Goal: Task Accomplishment & Management: Use online tool/utility

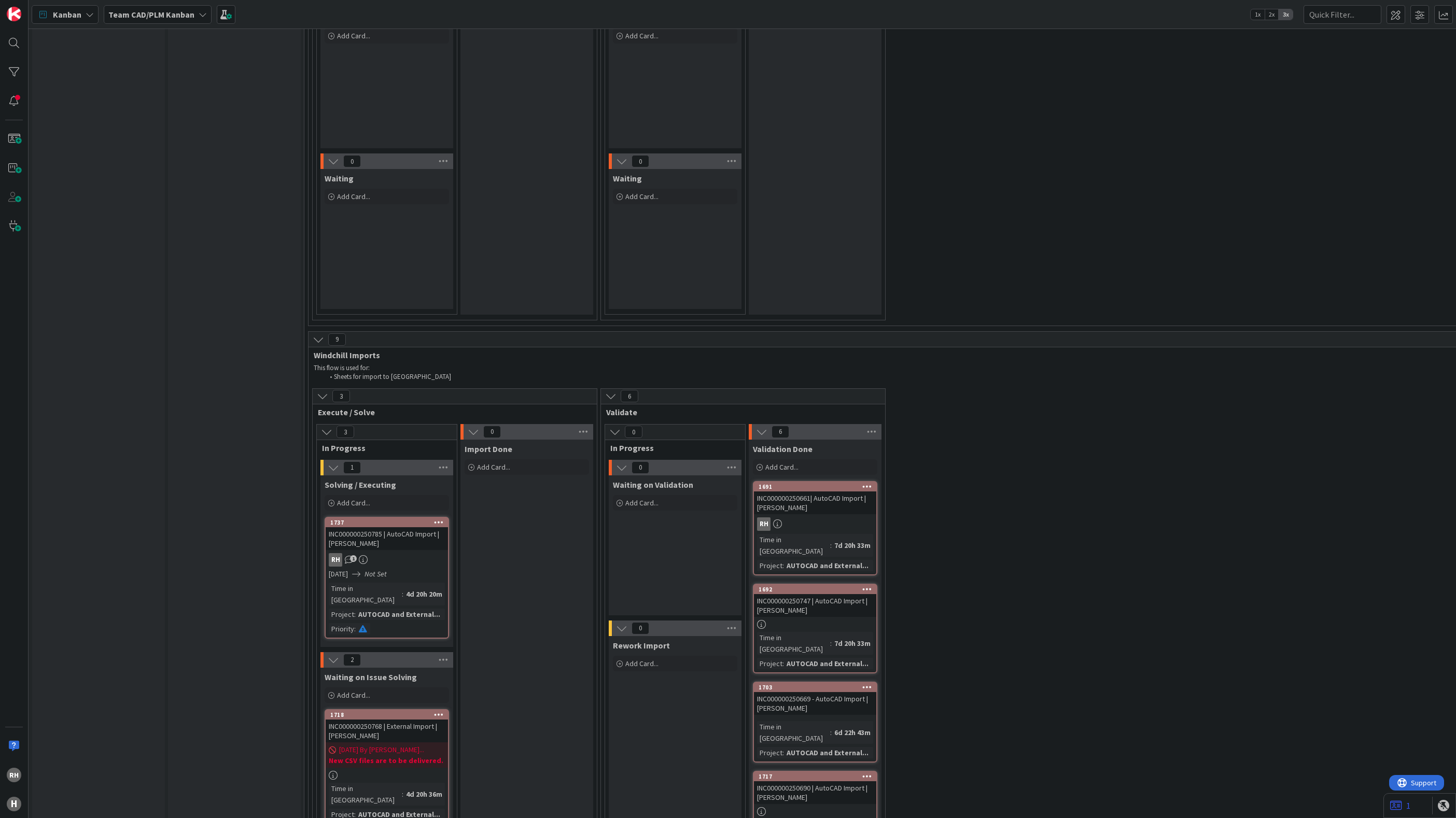
scroll to position [3033, 0]
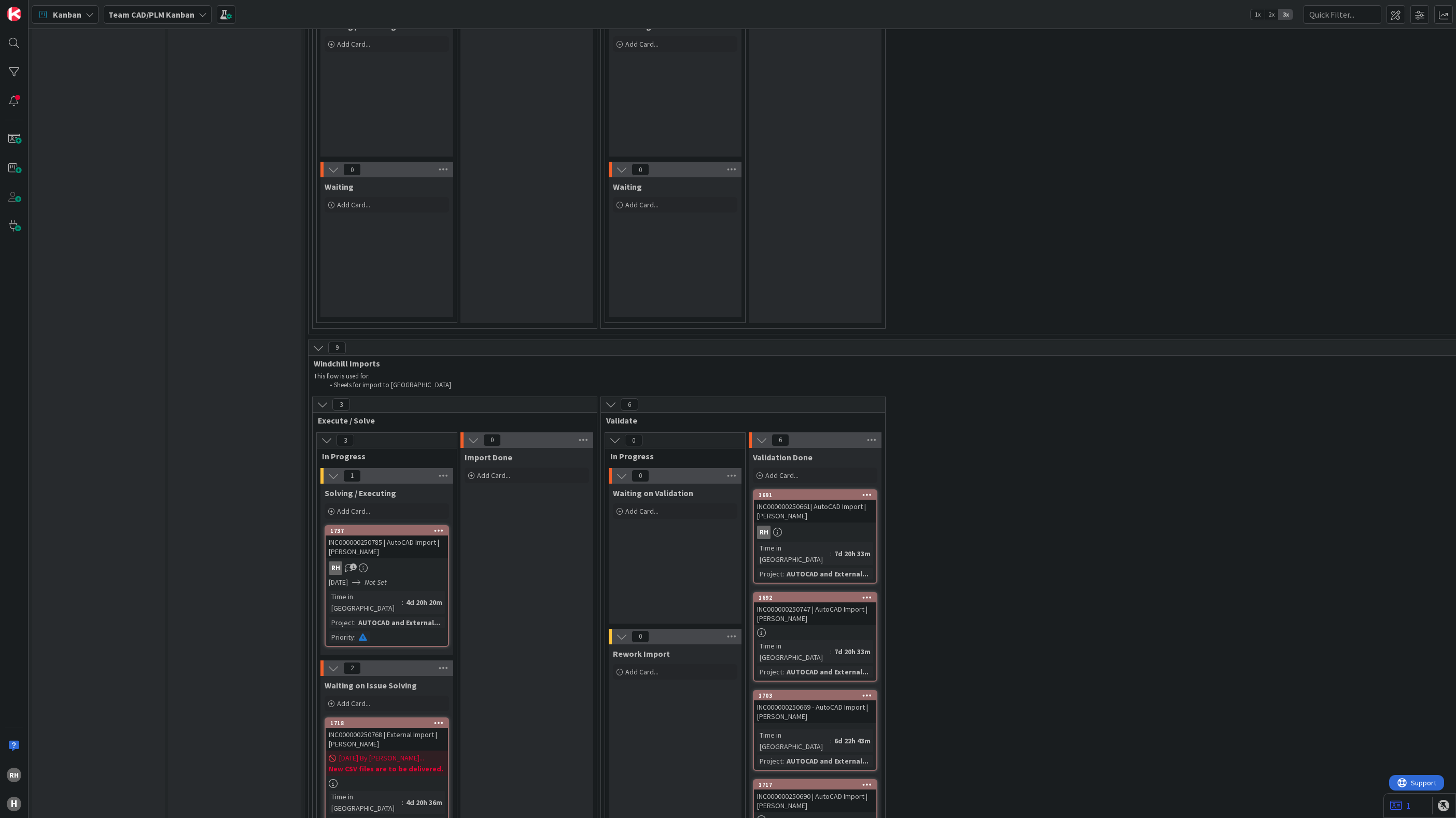
click at [369, 699] on span "Add Card..." at bounding box center [353, 703] width 33 height 9
click at [379, 759] on textarea at bounding box center [410, 769] width 161 height 19
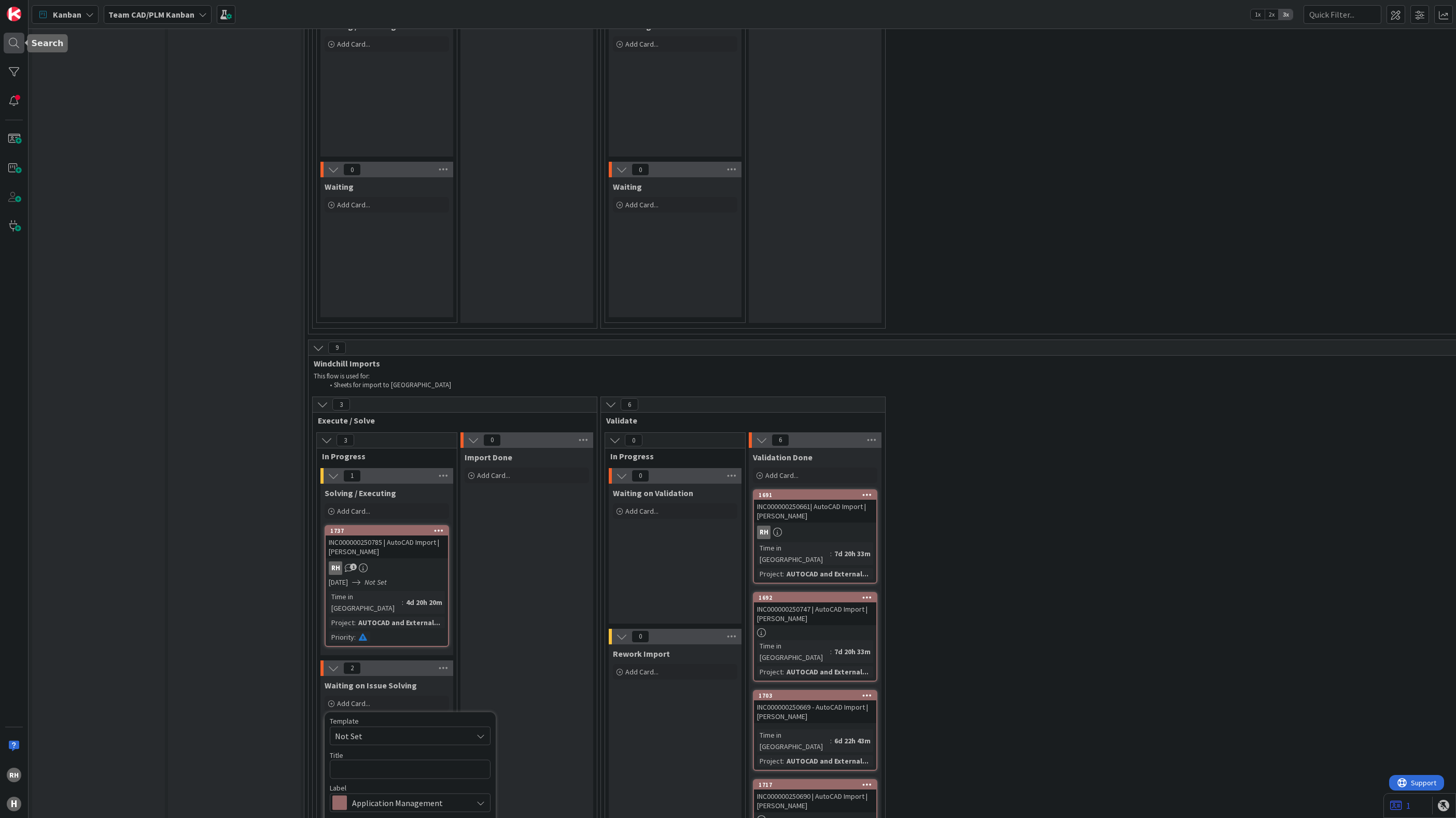
click at [14, 40] on div at bounding box center [13, 42] width 21 height 21
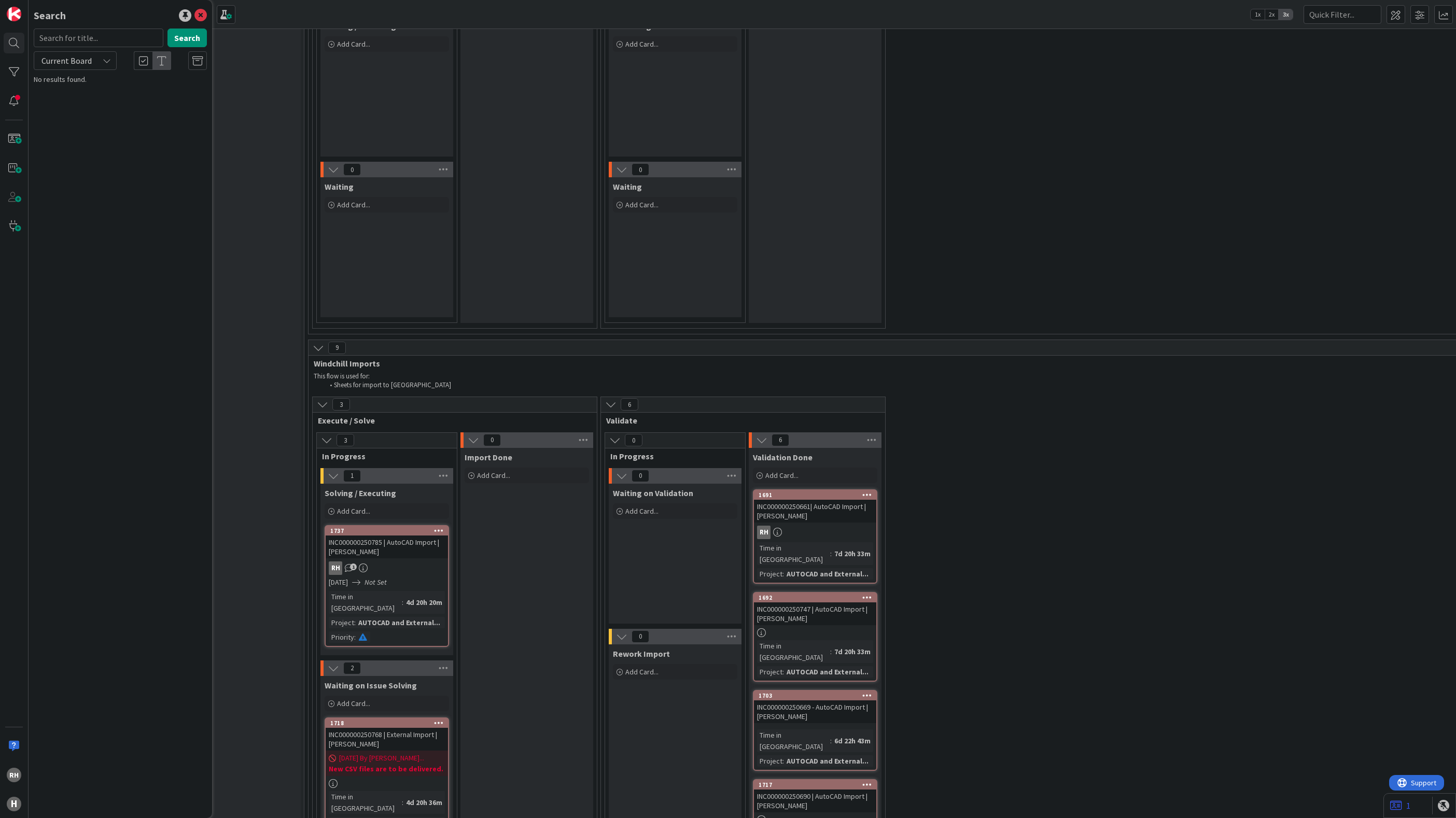
click at [63, 38] on input "text" at bounding box center [98, 38] width 129 height 19
type input "INC000000250904"
click at [176, 38] on button "Search" at bounding box center [187, 38] width 39 height 19
click at [365, 507] on span "Add Card..." at bounding box center [353, 511] width 33 height 9
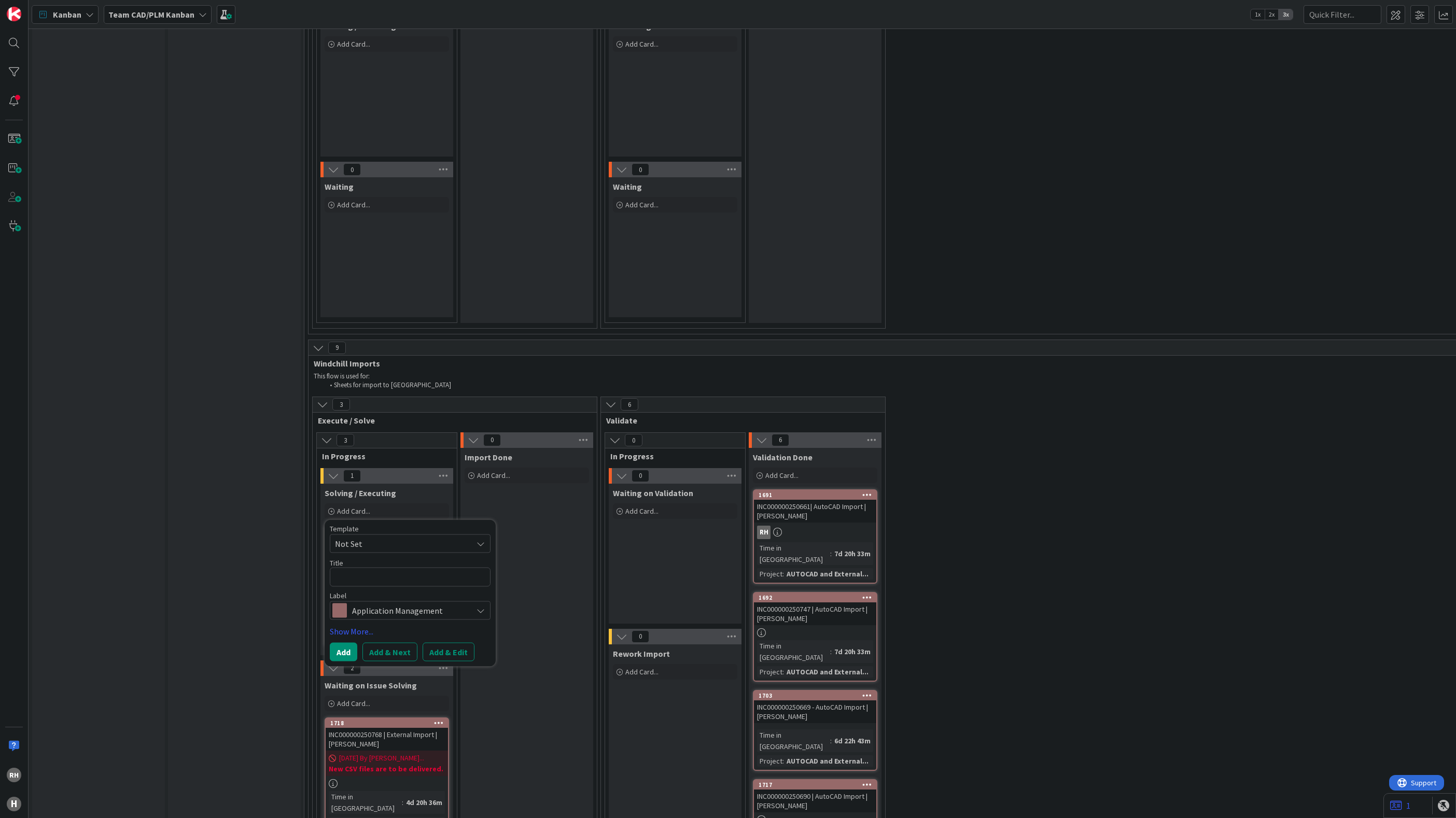
click at [364, 567] on textarea at bounding box center [410, 577] width 161 height 19
type textarea "x"
type textarea "INC000000250904"
type textarea "x"
type textarea "INC000000250904"
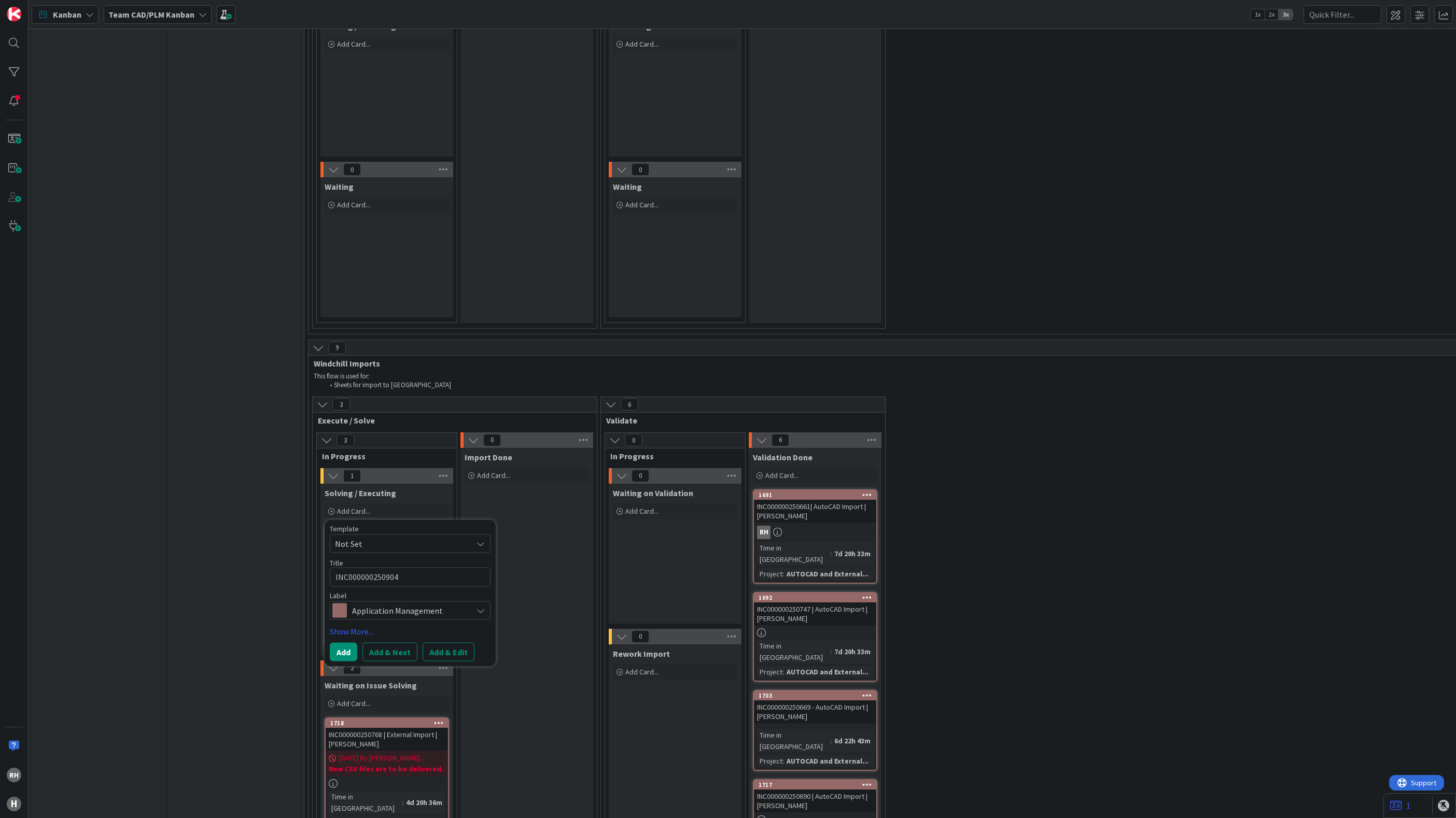
type textarea "x"
type textarea "INC000000250904 -"
type textarea "x"
type textarea "INC000000250904 -"
click at [457, 642] on button "Add & Edit" at bounding box center [448, 652] width 52 height 19
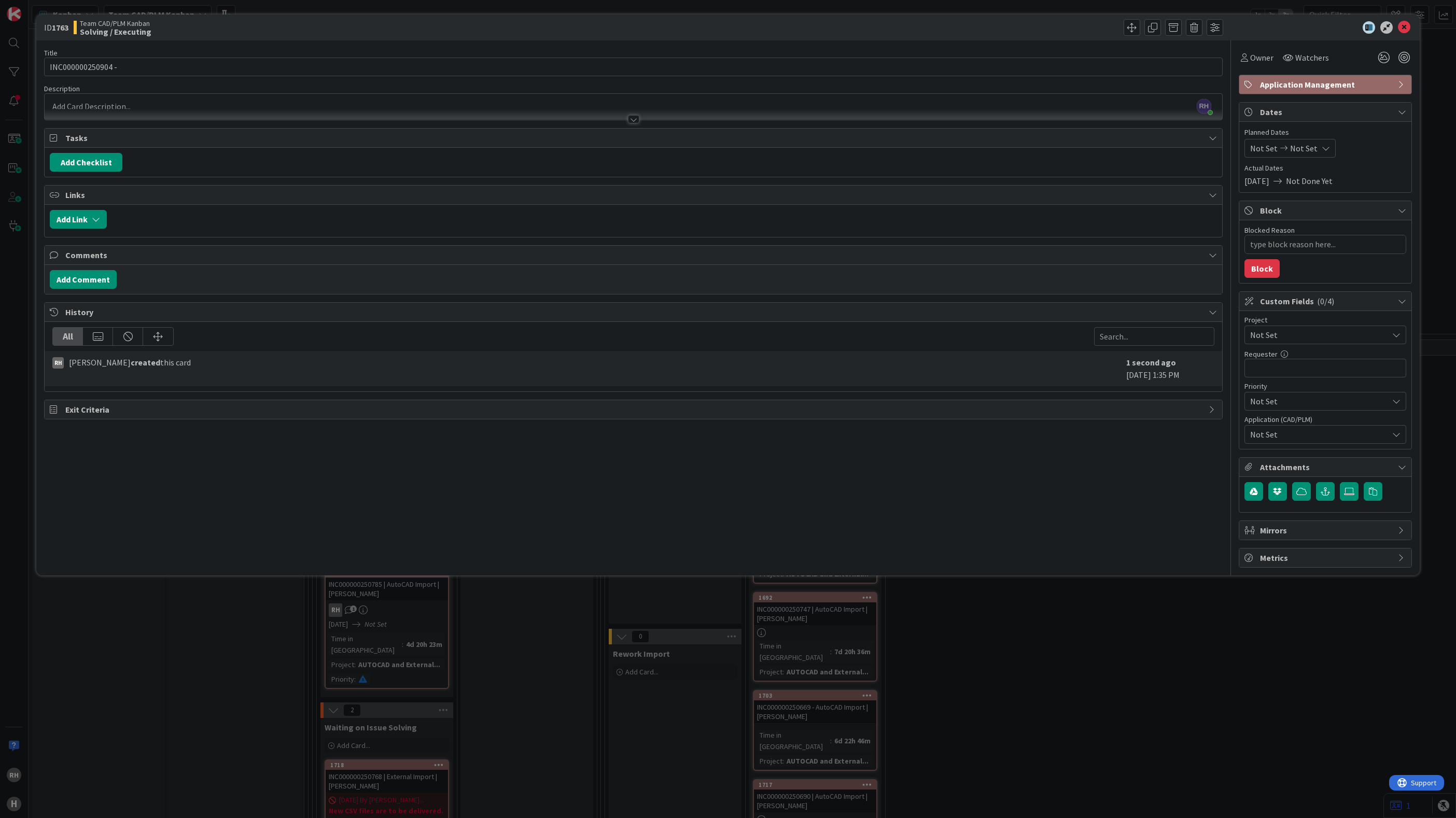
click at [156, 104] on div "[PERSON_NAME] just joined" at bounding box center [633, 106] width 1177 height 26
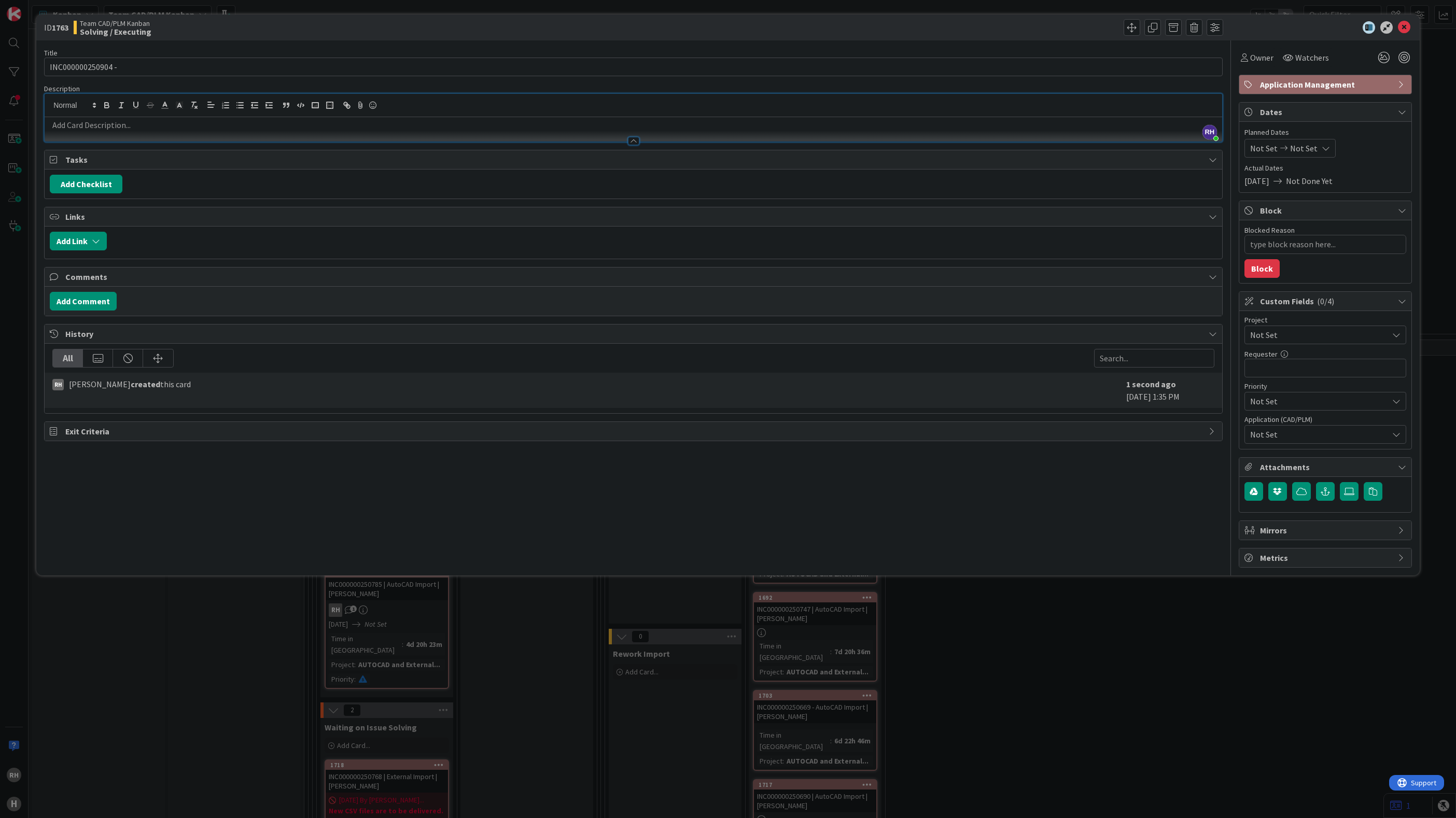
click at [112, 128] on p at bounding box center [633, 125] width 1167 height 12
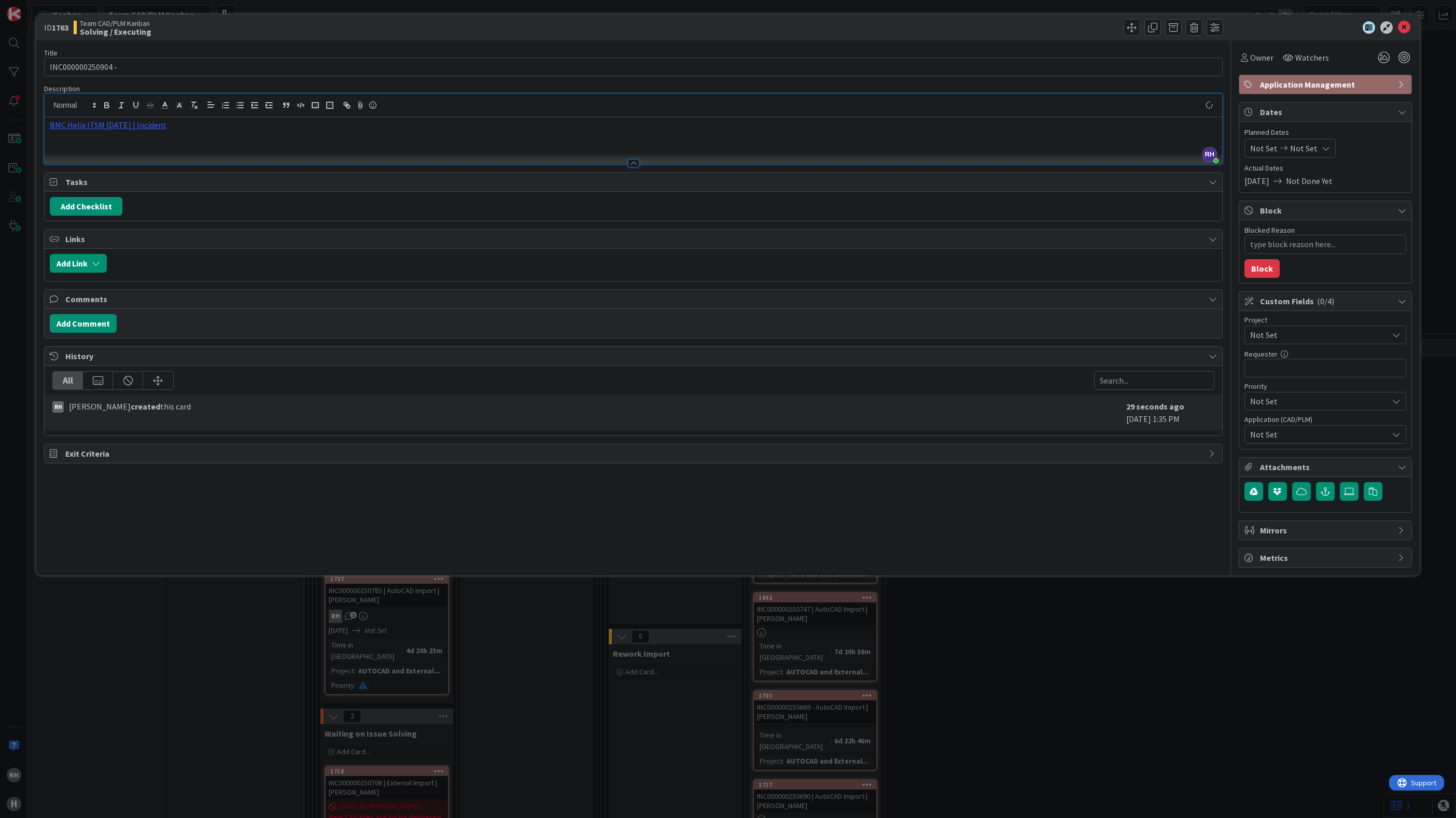
type textarea "x"
click at [138, 61] on input "INC000000250904 -" at bounding box center [633, 67] width 1178 height 19
paste input "[PERSON_NAME]"
type input "INC000000250904 - [PERSON_NAME]"
type textarea "x"
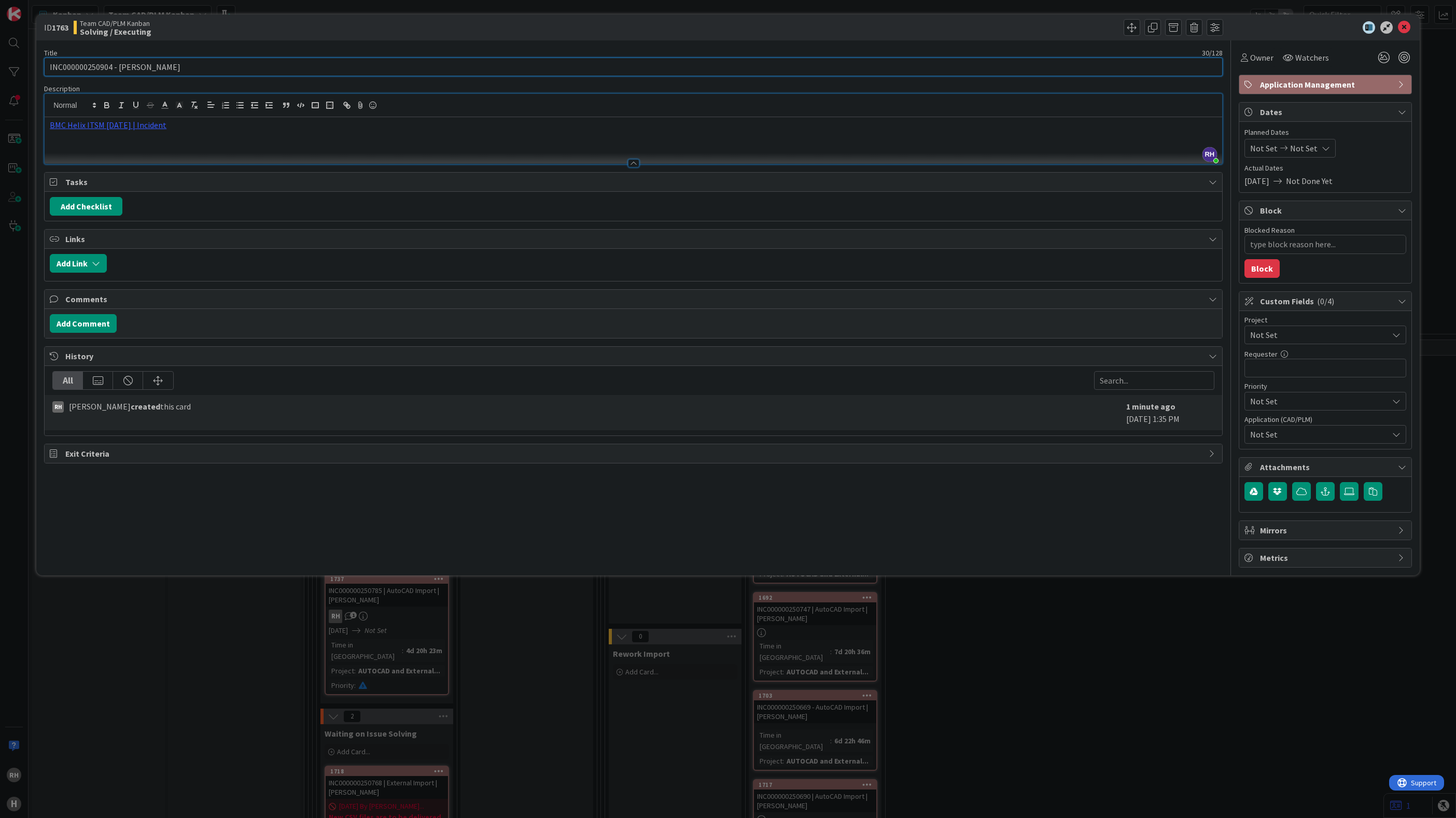
type input "INC000000250904 - [PERSON_NAME]"
type textarea "x"
click at [139, 66] on input "INC000000250904 - [PERSON_NAME]" at bounding box center [633, 67] width 1178 height 19
type input "INC000000250904 - J [PERSON_NAME]"
type textarea "x"
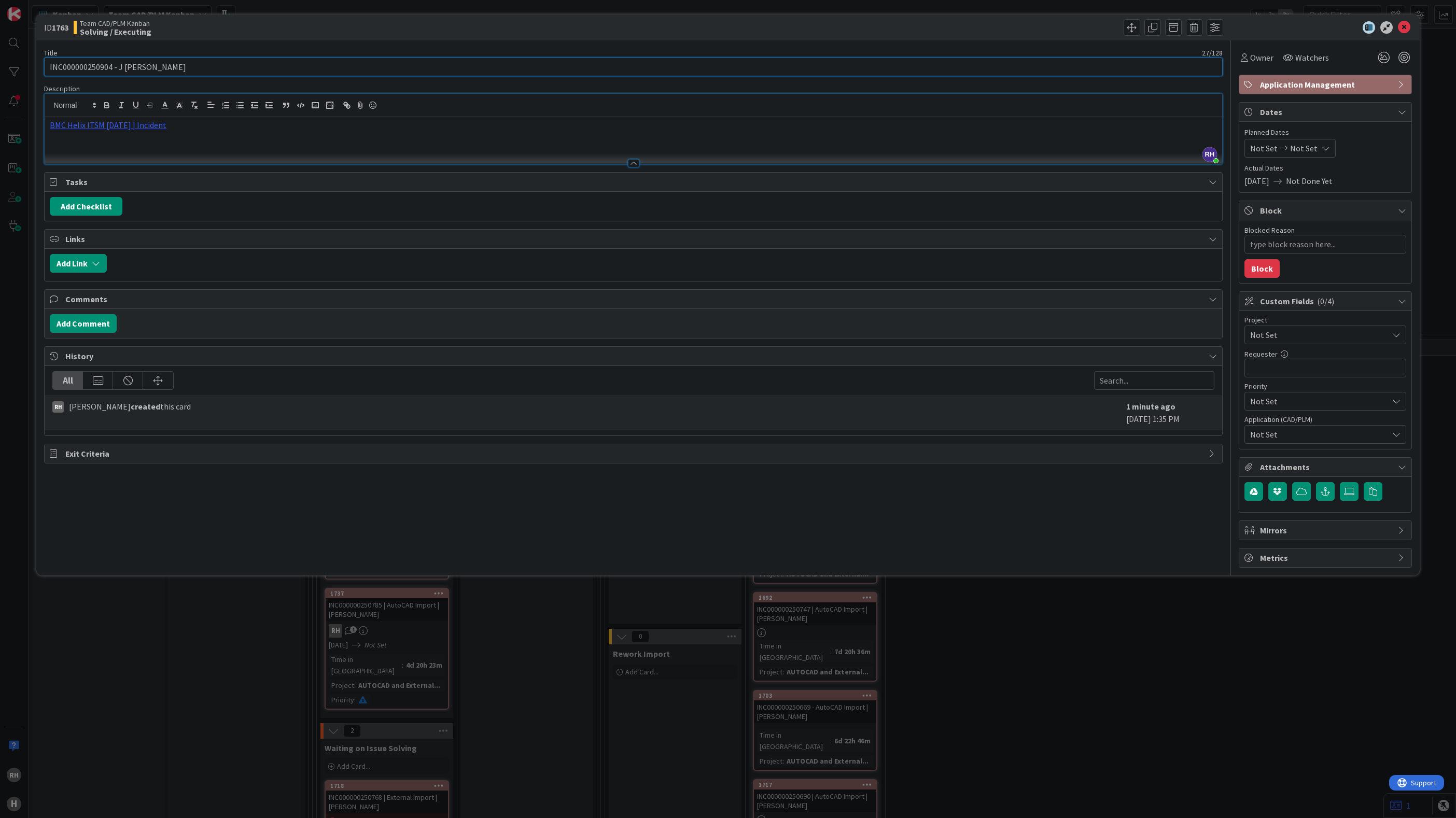
type input "INC000000250904 - [PERSON_NAME]"
type textarea "x"
click at [340, 64] on input "INC000000250904 - [PERSON_NAME]" at bounding box center [633, 67] width 1178 height 19
type input "INC000000250904 - [PERSON_NAME]"
type textarea "x"
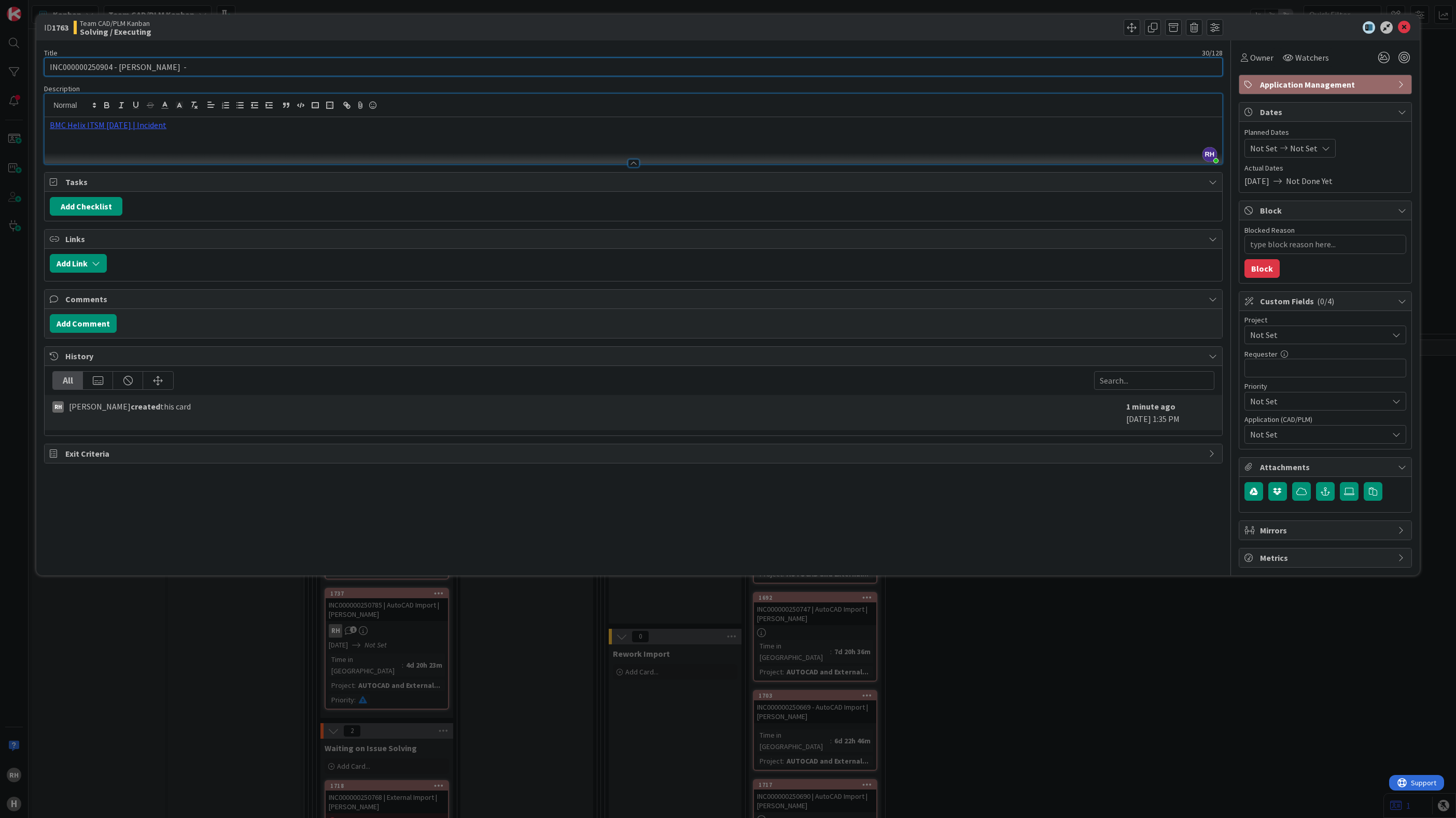
type input "INC000000250904 - [PERSON_NAME] -"
type textarea "x"
paste input "A08-60110-32-49A.txt"
type input "INC000000250904 - [PERSON_NAME] - A08-60110-32-49A.txt"
type textarea "x"
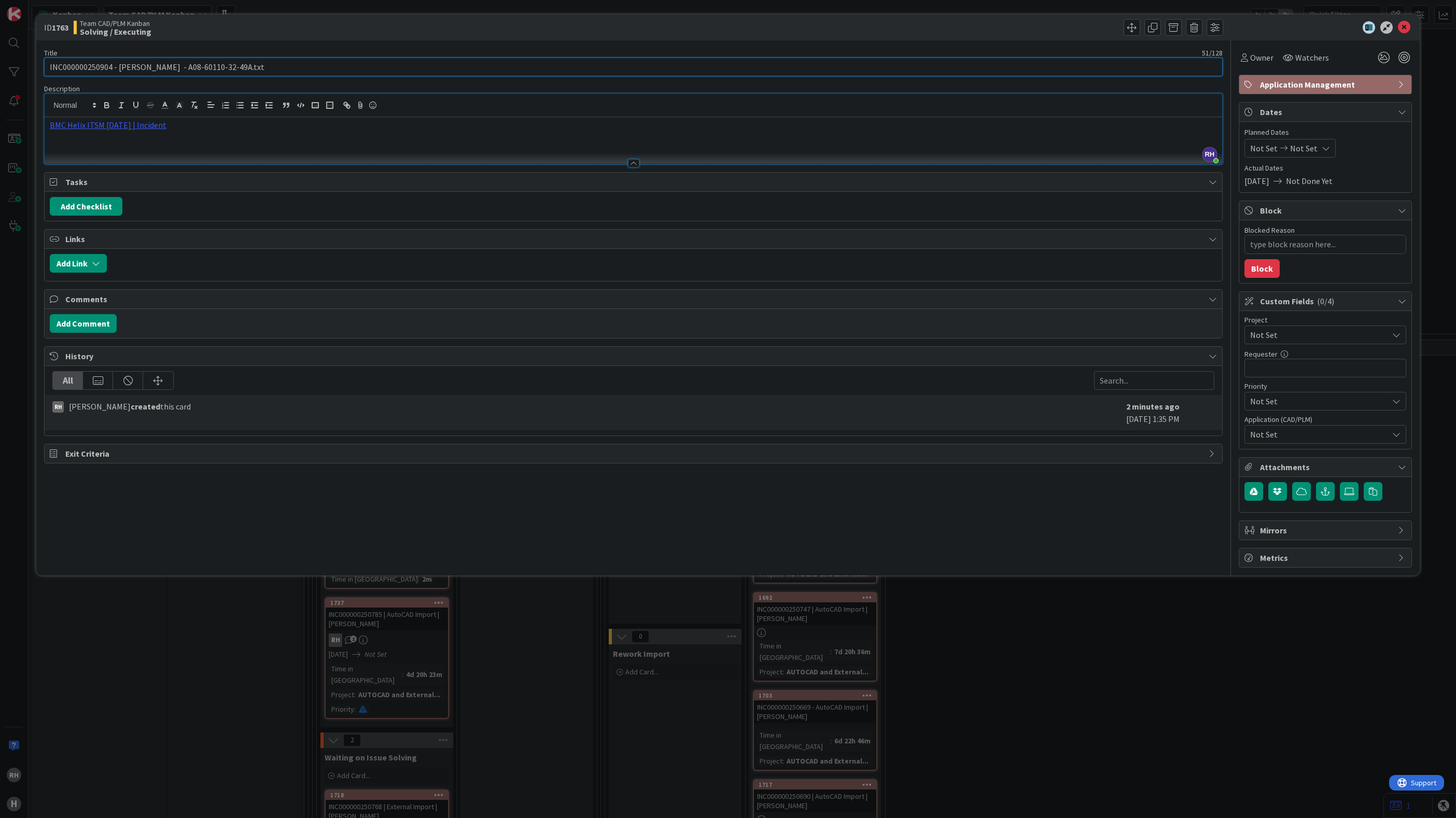
drag, startPoint x: 218, startPoint y: 69, endPoint x: 260, endPoint y: 69, distance: 42.0
click at [260, 69] on input "INC000000250904 - [PERSON_NAME] - A08-60110-32-49A.txt" at bounding box center [633, 67] width 1178 height 19
type input "INC000000250904 - [PERSON_NAME] - A08-60110-32-49A"
type textarea "x"
type input "INC000000250904 - [PERSON_NAME] - A08-60110-32-49A"
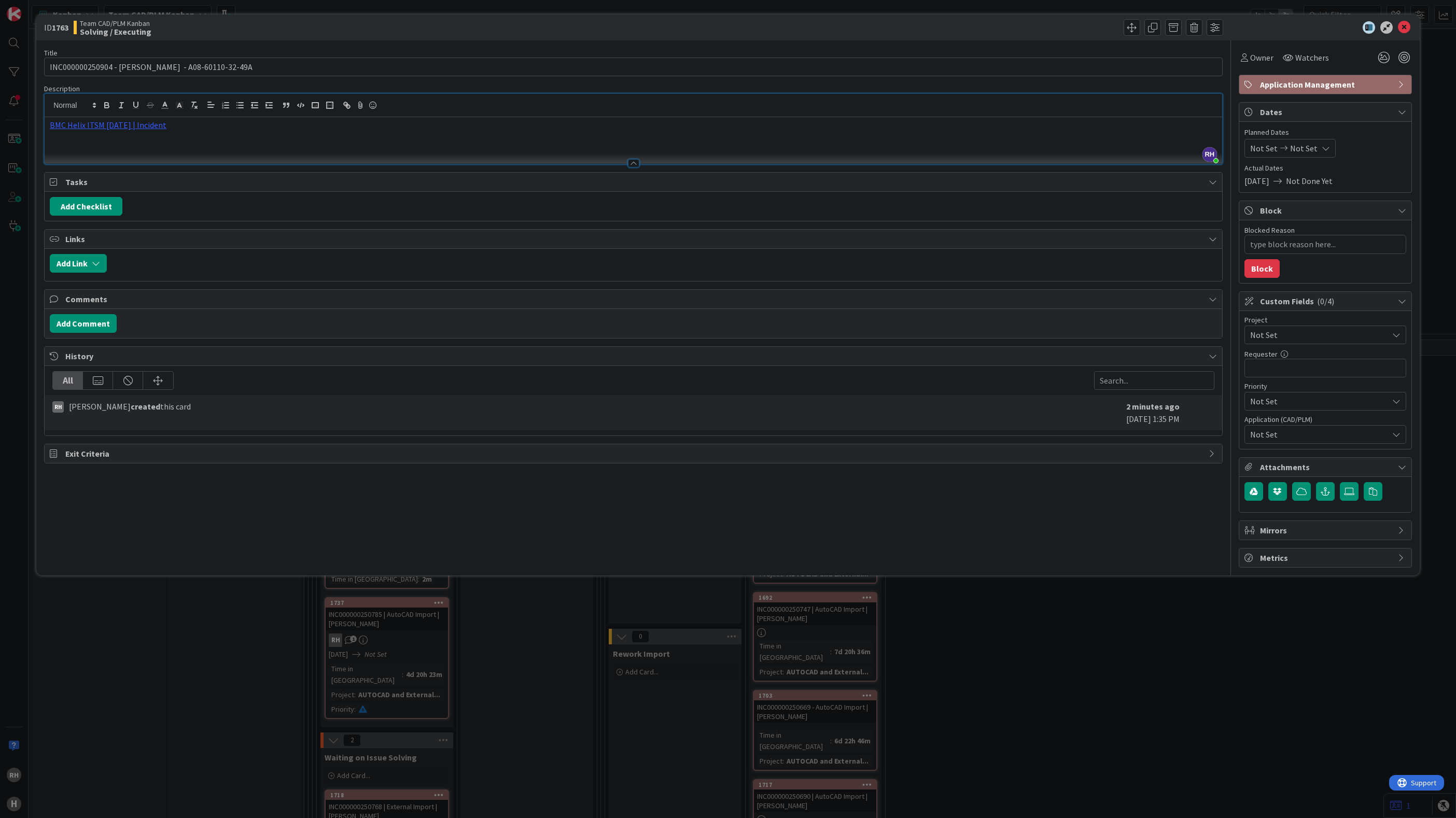
click at [279, 141] on div "BMC Helix ITSM [DATE] | Incident" at bounding box center [633, 140] width 1177 height 46
click at [87, 328] on button "Add Comment" at bounding box center [83, 323] width 67 height 19
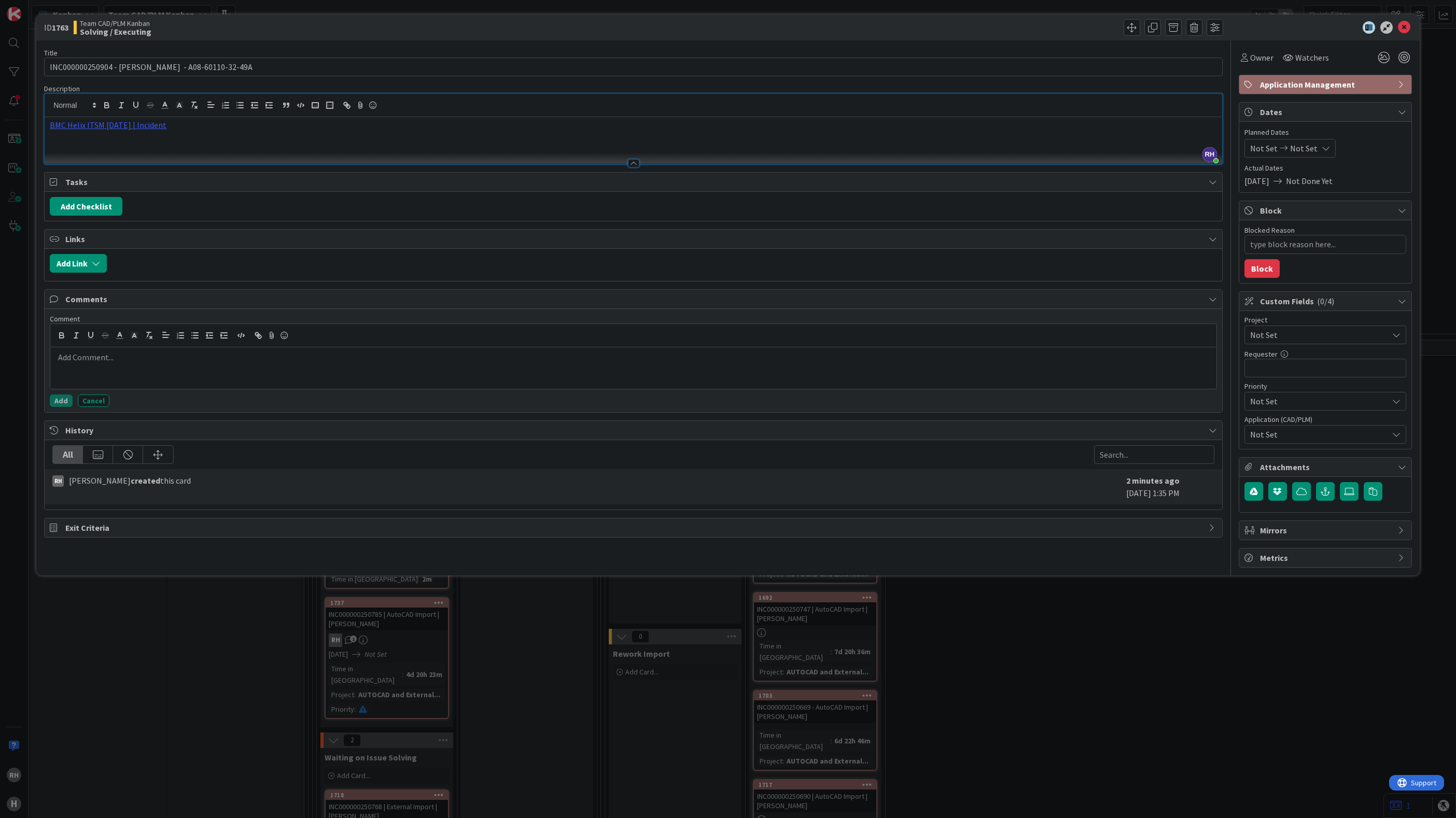
click at [88, 363] on p at bounding box center [633, 358] width 1158 height 12
click at [272, 375] on p "Asked [PERSON_NAME] what to do for few times but no response." at bounding box center [633, 369] width 1158 height 12
click at [208, 147] on div "BMC Helix ITSM [DATE] | Incident" at bounding box center [633, 140] width 1177 height 46
click at [239, 137] on div "BMC Helix ITSM [DATE] | Incident" at bounding box center [633, 140] width 1177 height 46
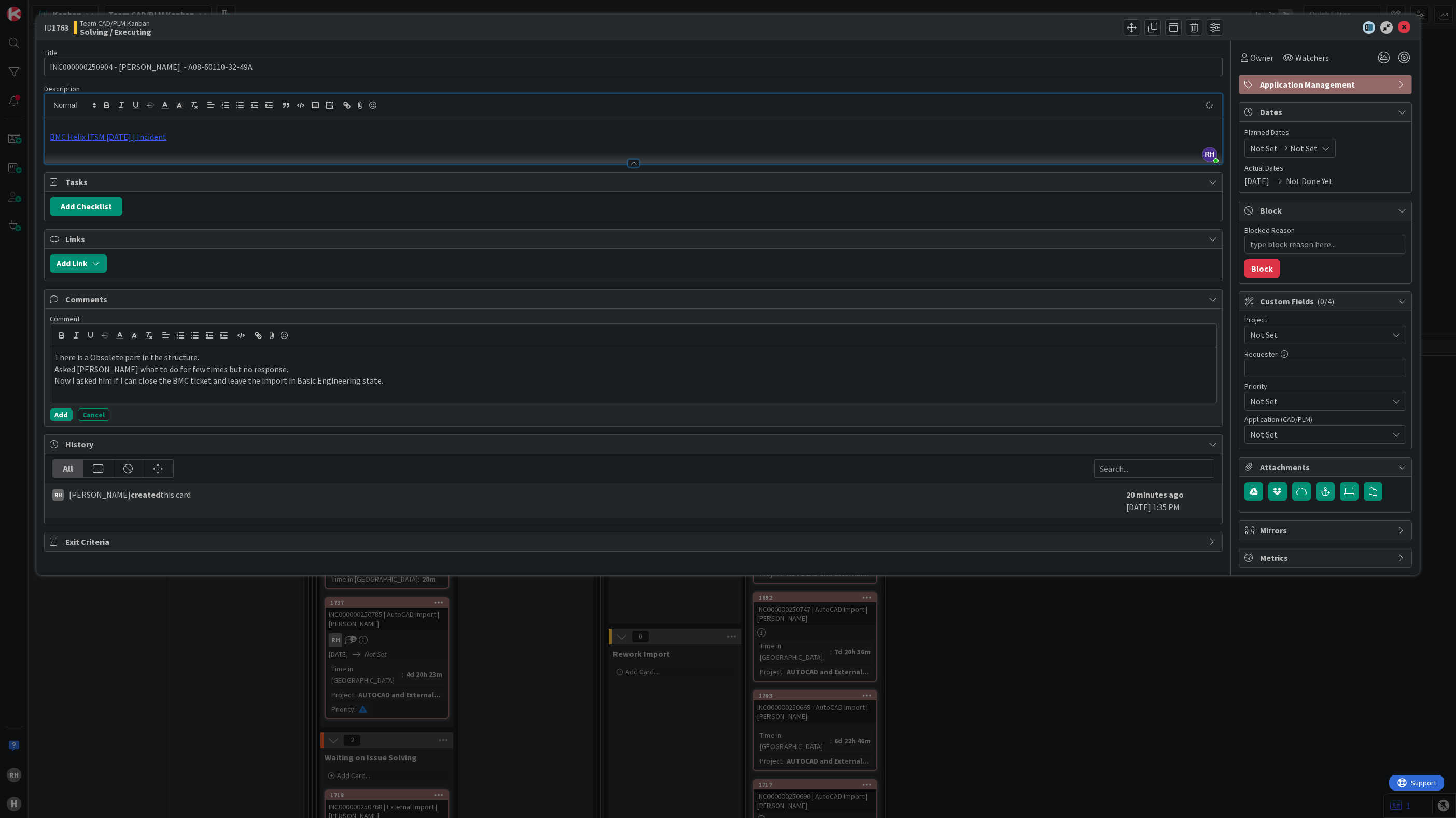
type textarea "x"
click at [162, 643] on div "ID 1763 Team CAD/PLM Kanban Solving / Executing Title 47 / 128 INC000000250904 …" at bounding box center [728, 409] width 1456 height 818
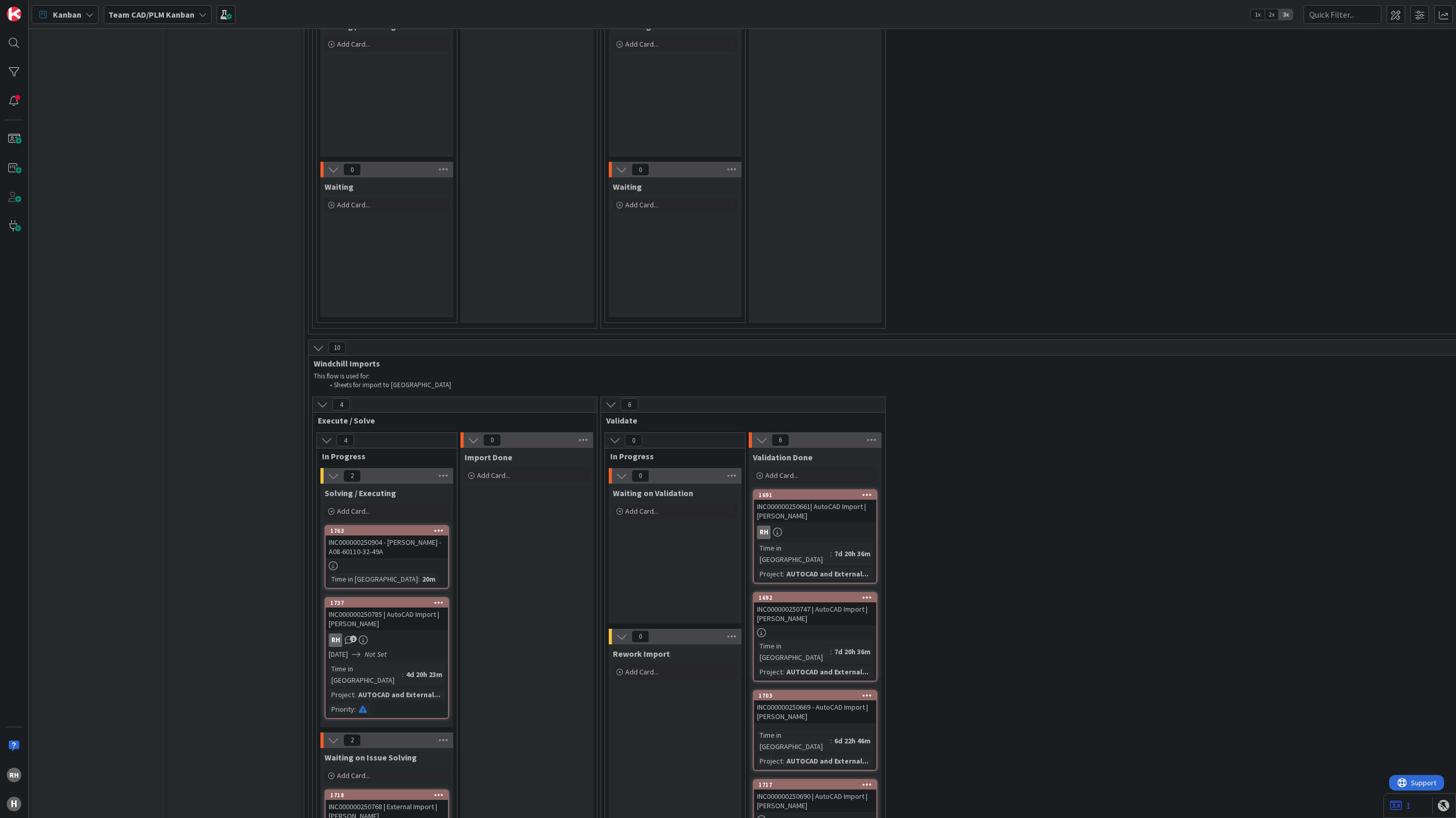
click at [392, 561] on div at bounding box center [387, 565] width 123 height 9
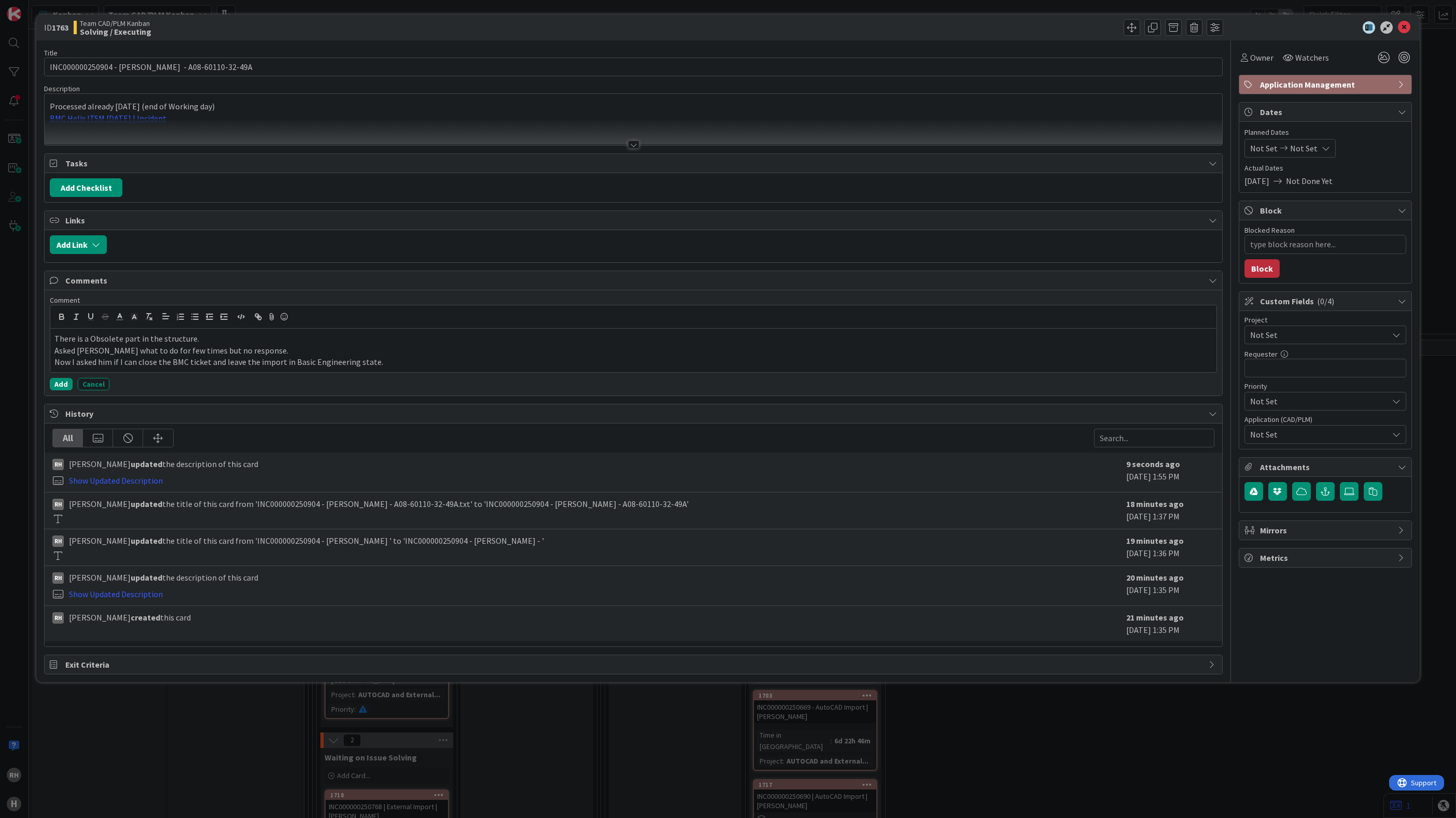
click at [1263, 269] on button "Block" at bounding box center [1262, 269] width 35 height 19
click at [1271, 248] on textarea "Blocked Reason" at bounding box center [1325, 245] width 162 height 19
type textarea "x"
type textarea "W"
type textarea "x"
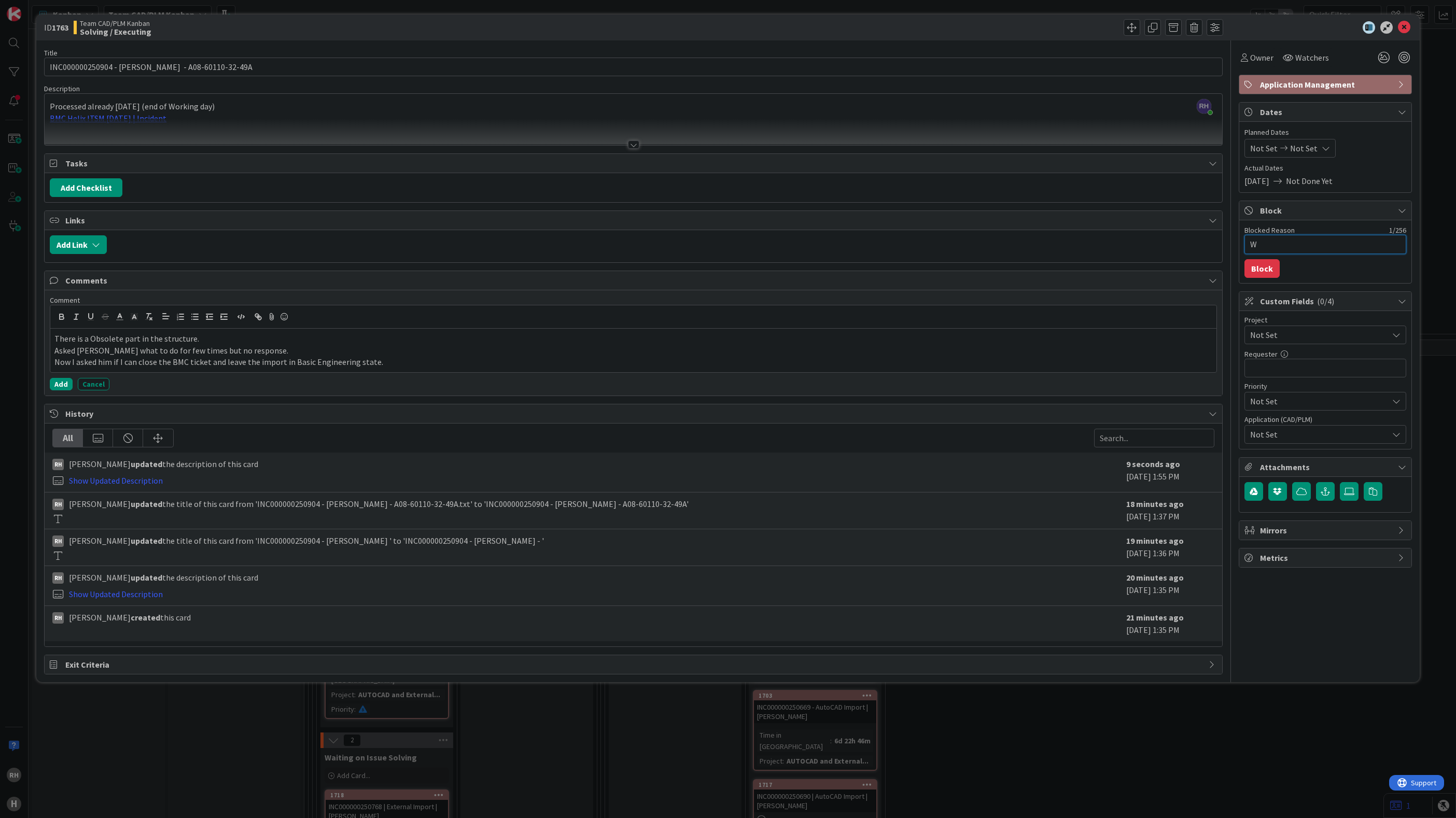
type textarea "Wa"
type textarea "x"
type textarea "Wai"
type textarea "x"
type textarea "Wait"
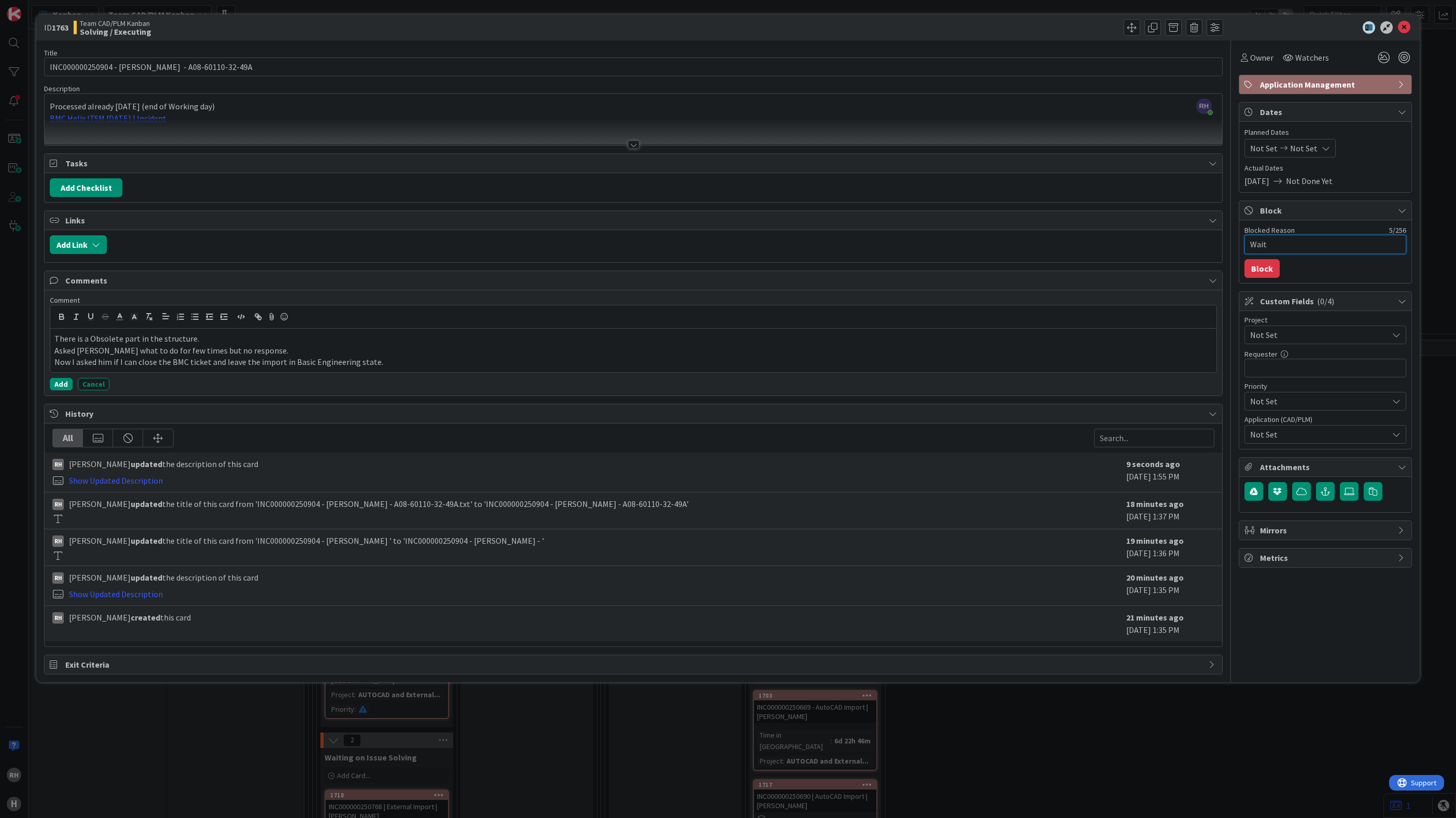
type textarea "x"
type textarea "Waiti"
type textarea "x"
type textarea "Waitin"
type textarea "x"
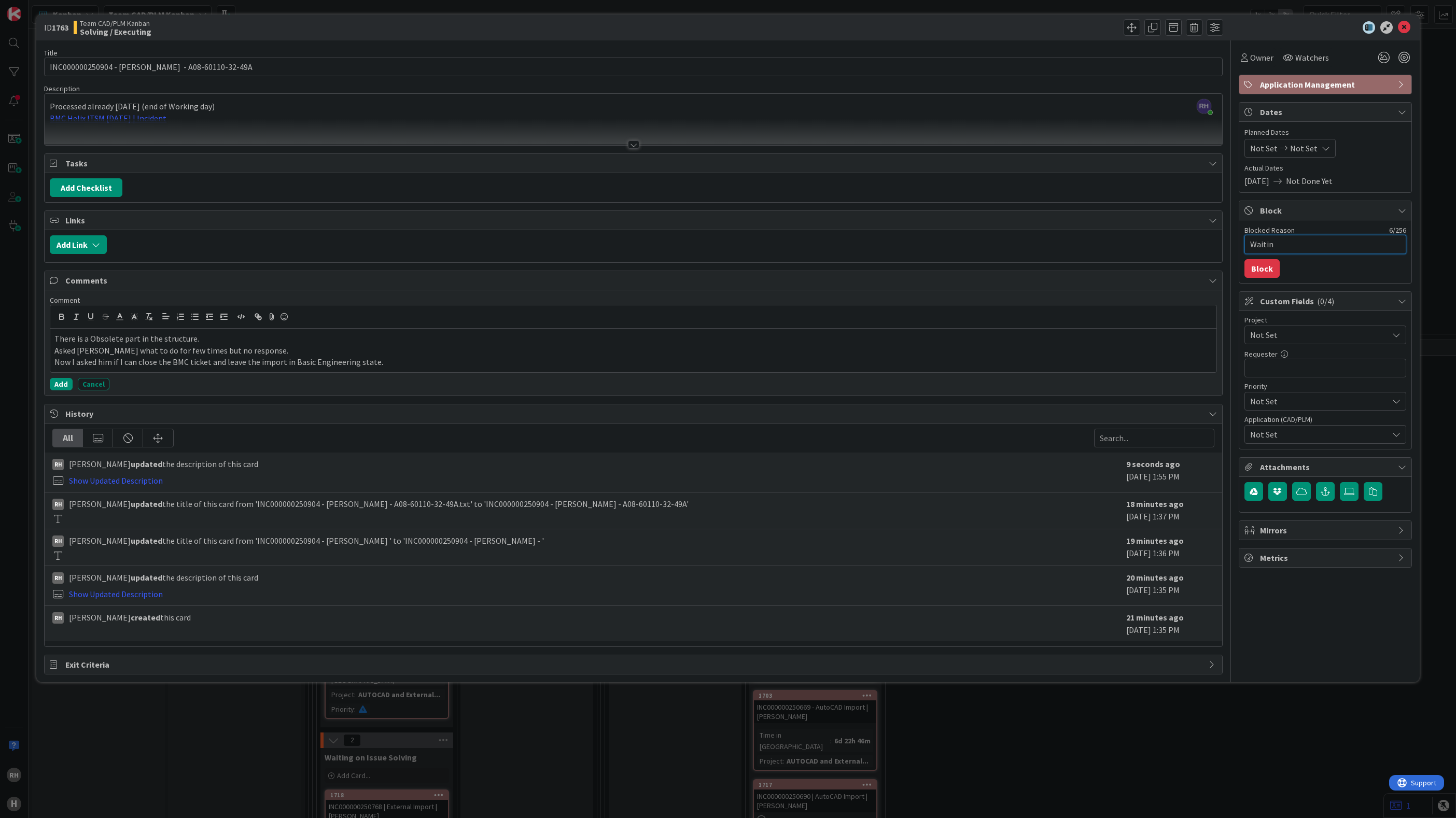
type textarea "Waiting"
type textarea "x"
type textarea "Waiting"
type textarea "x"
type textarea "Waiting o"
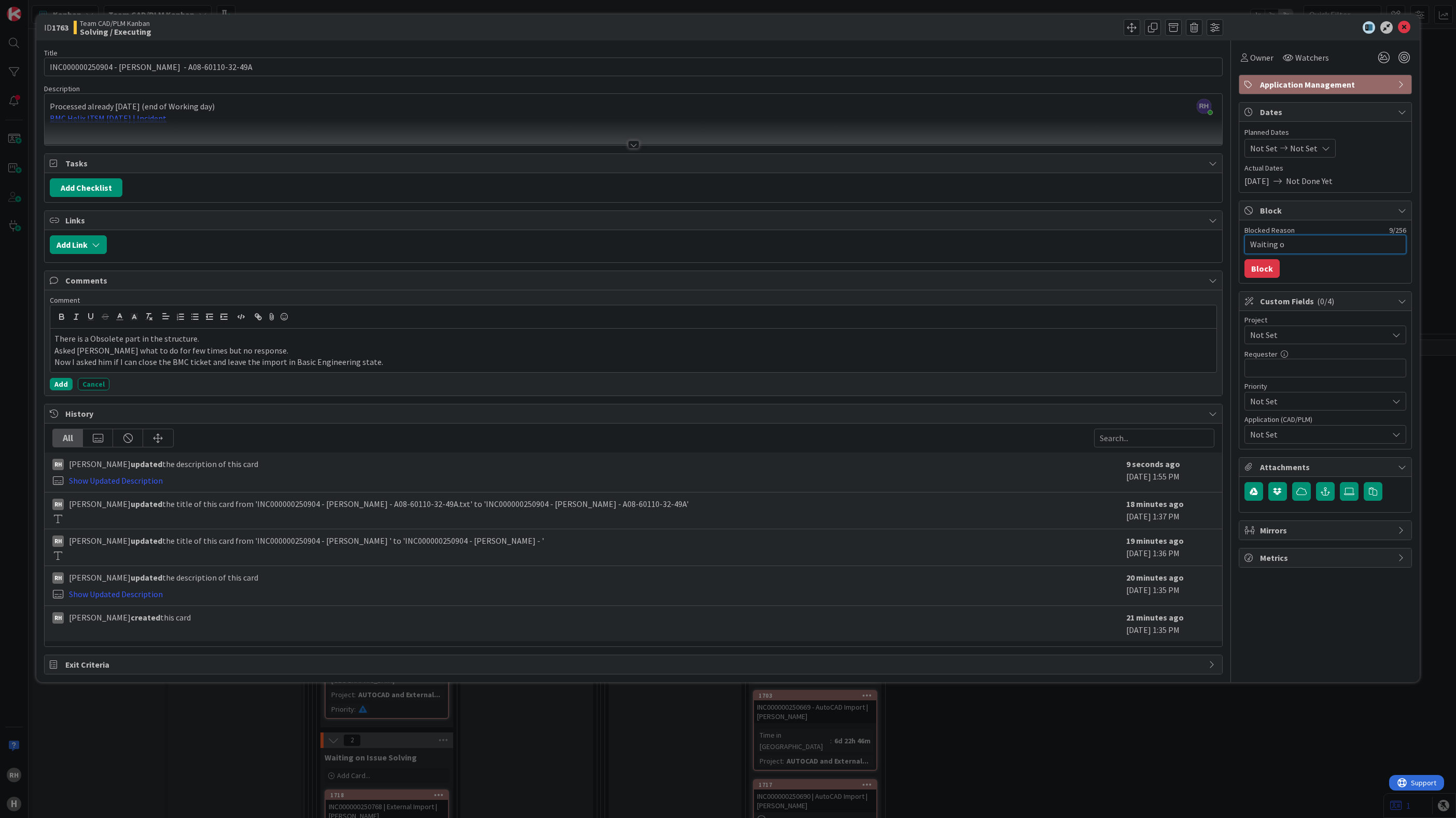
type textarea "x"
type textarea "Waiting on"
type textarea "x"
type textarea "Waiting on"
type textarea "x"
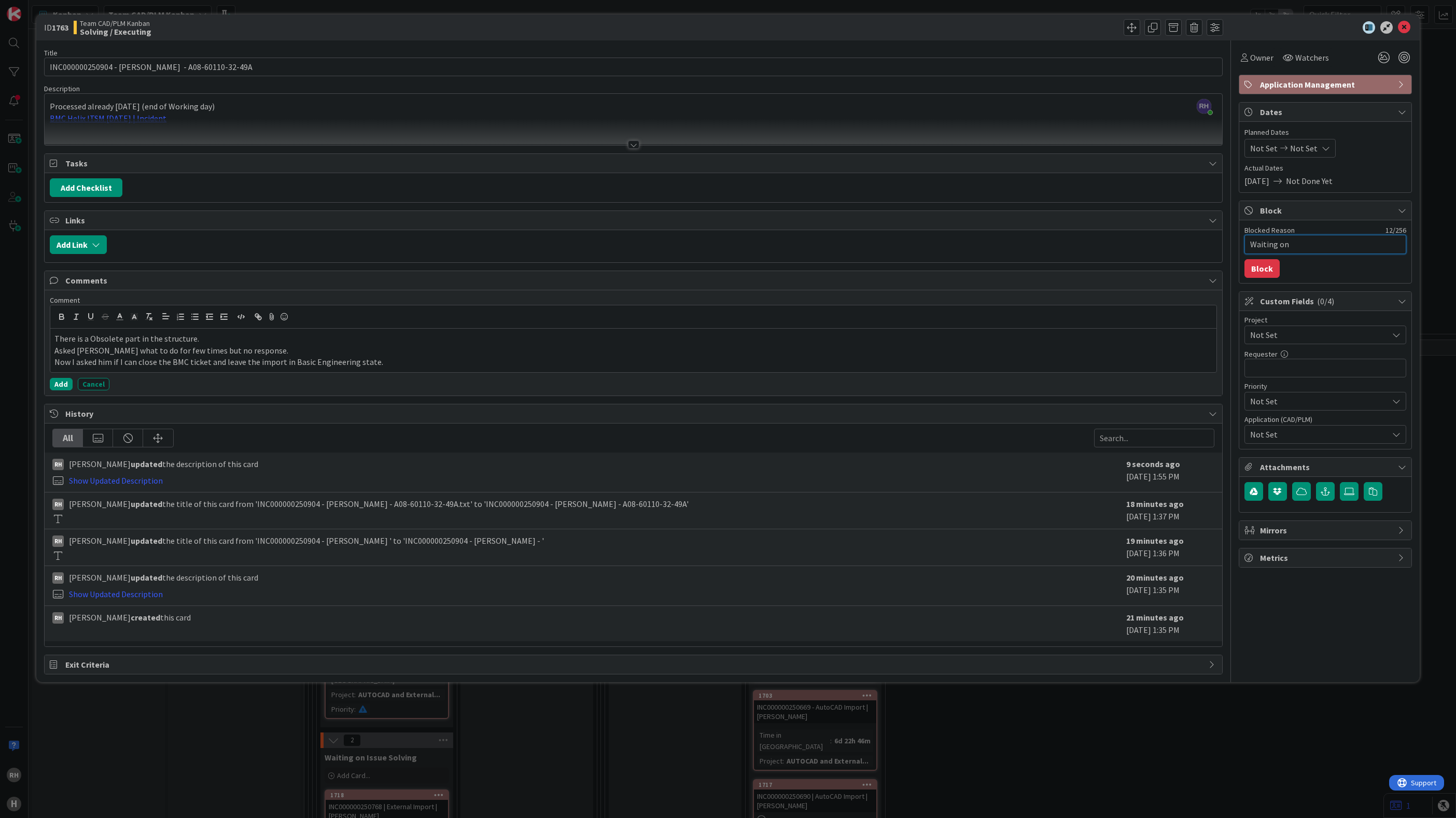
type textarea "Waiting on A"
type textarea "x"
type textarea "Waiting on An"
type textarea "x"
type textarea "Waiting on Ans"
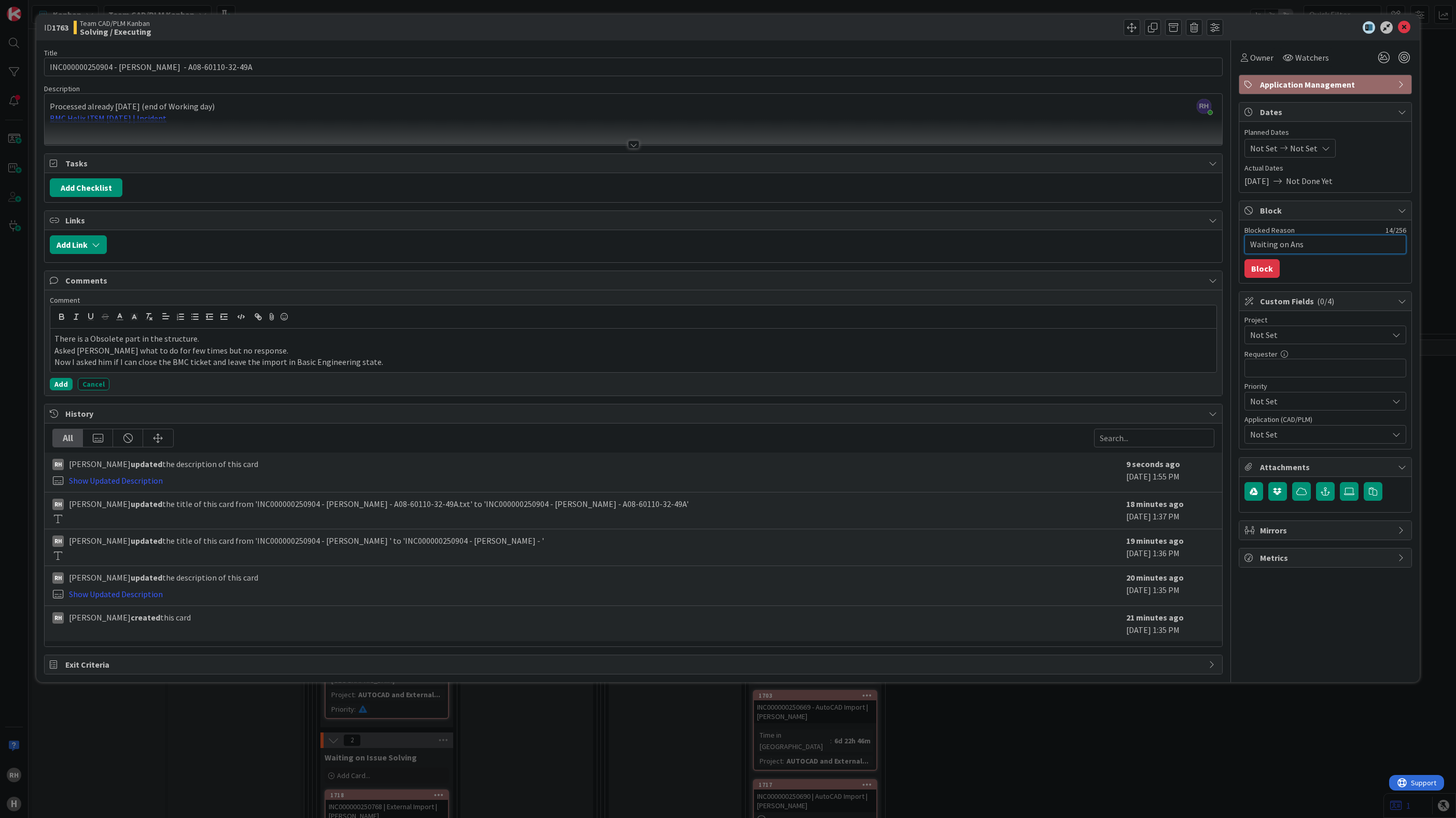
type textarea "x"
type textarea "Waiting on An"
type textarea "x"
type textarea "Waiting on A"
type textarea "x"
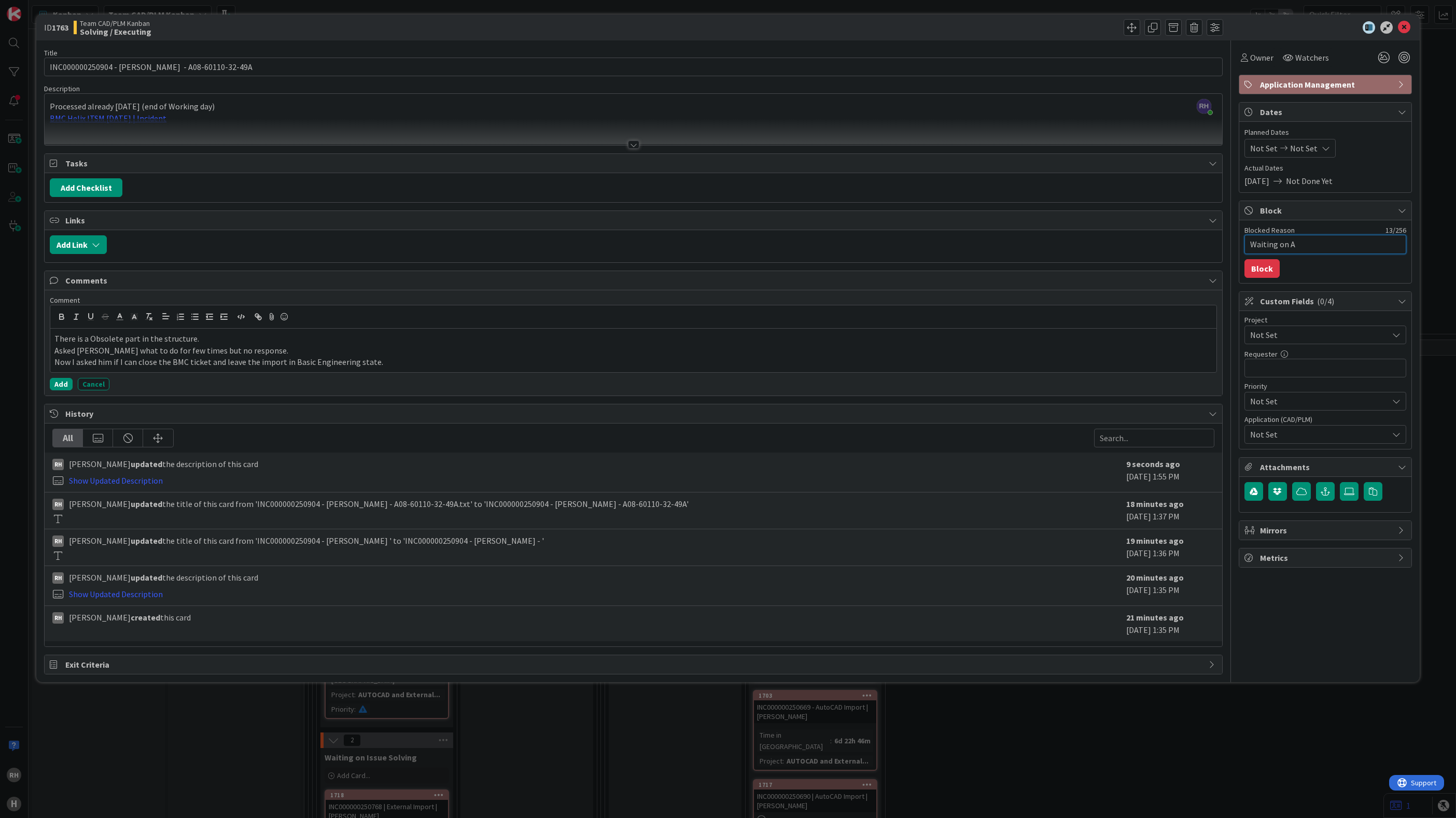
type textarea "Waiting on"
type textarea "x"
type textarea "Waiting on A"
type textarea "x"
type textarea "Waiting on An"
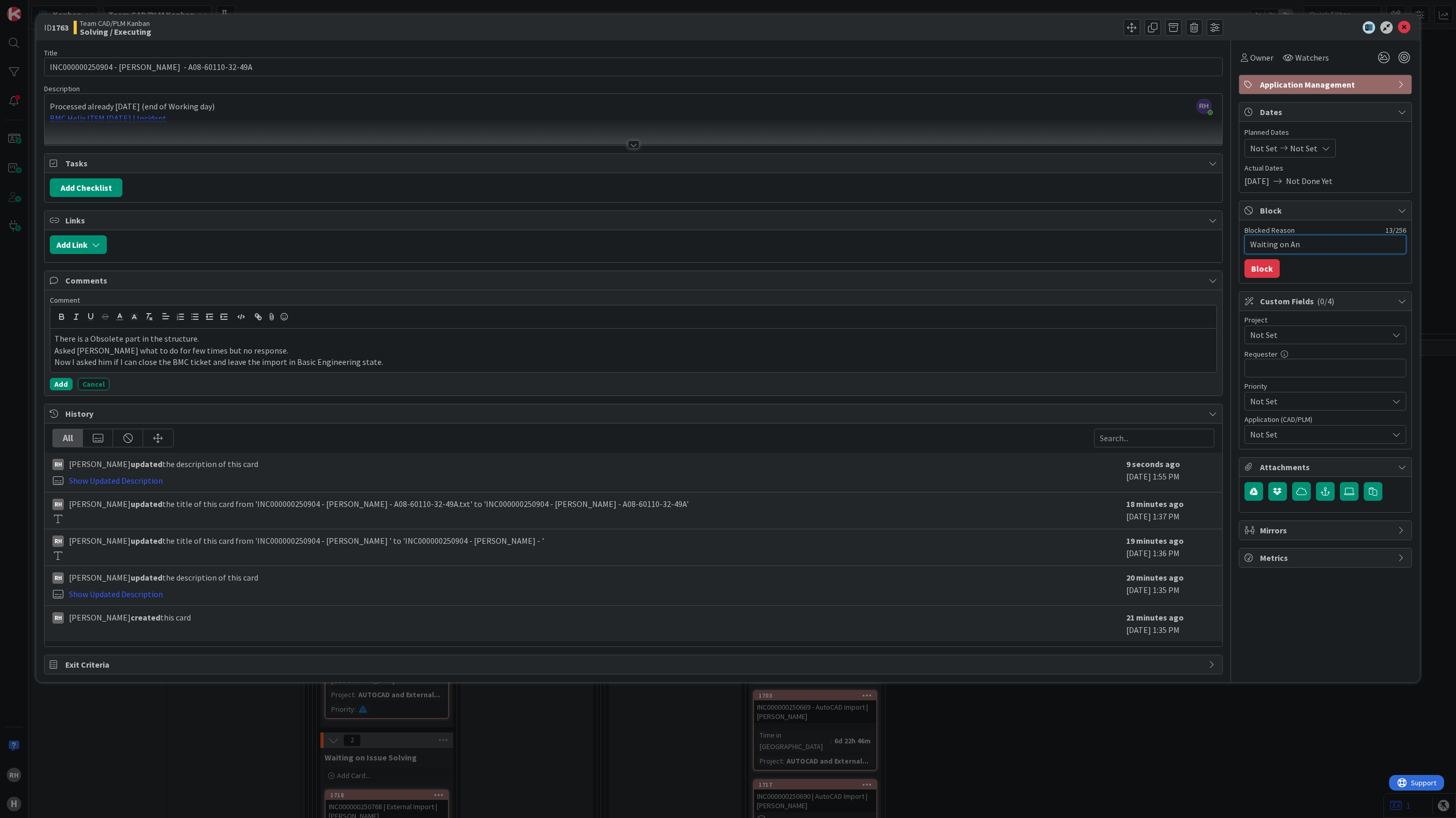
type textarea "x"
type textarea "Waiting on Ans"
type textarea "x"
type textarea "Waiting on Answ"
type textarea "x"
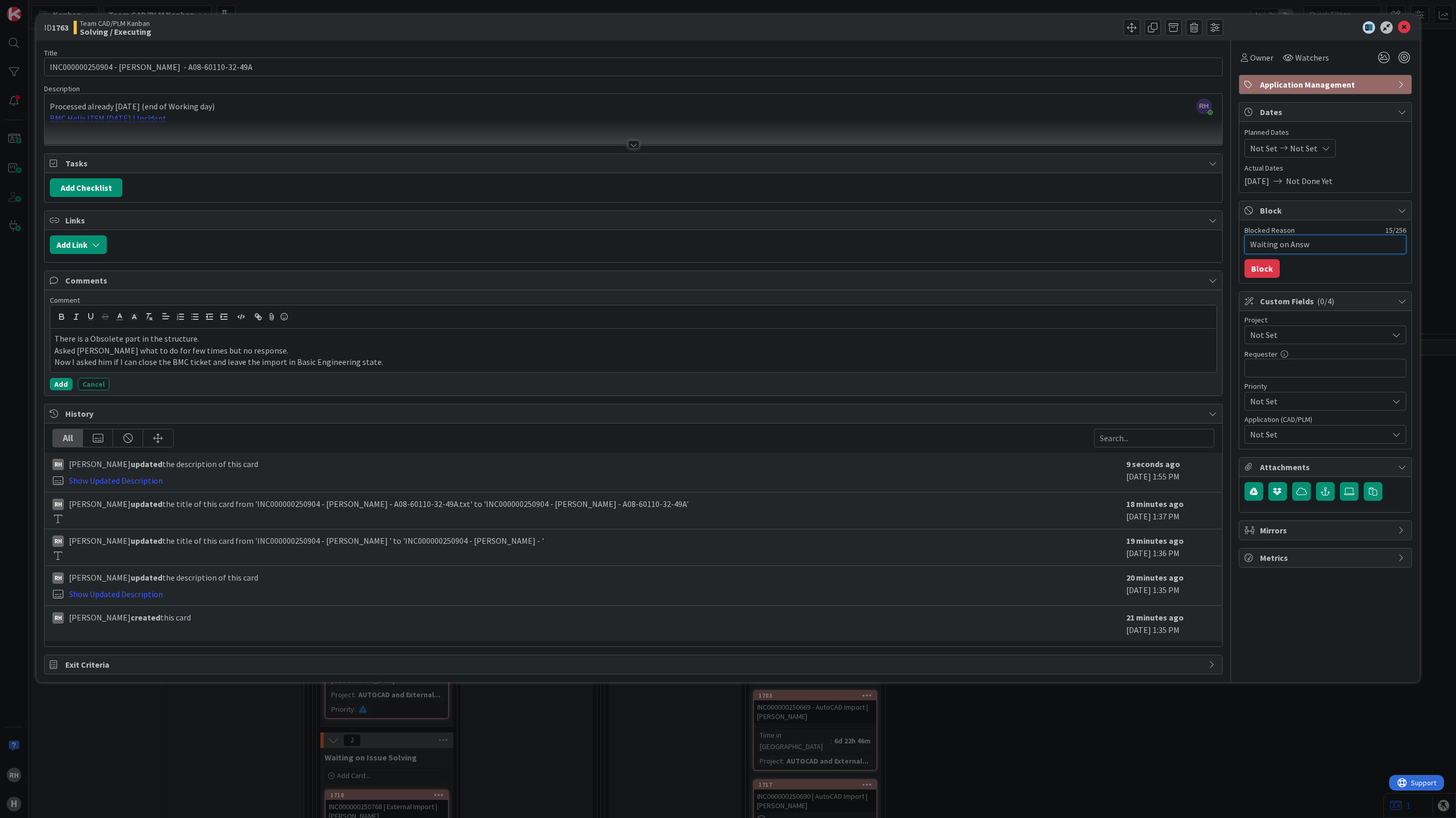
type textarea "Waiting on Answe"
type textarea "x"
type textarea "Waiting on Answer"
type textarea "x"
type textarea "Waiting on Answer"
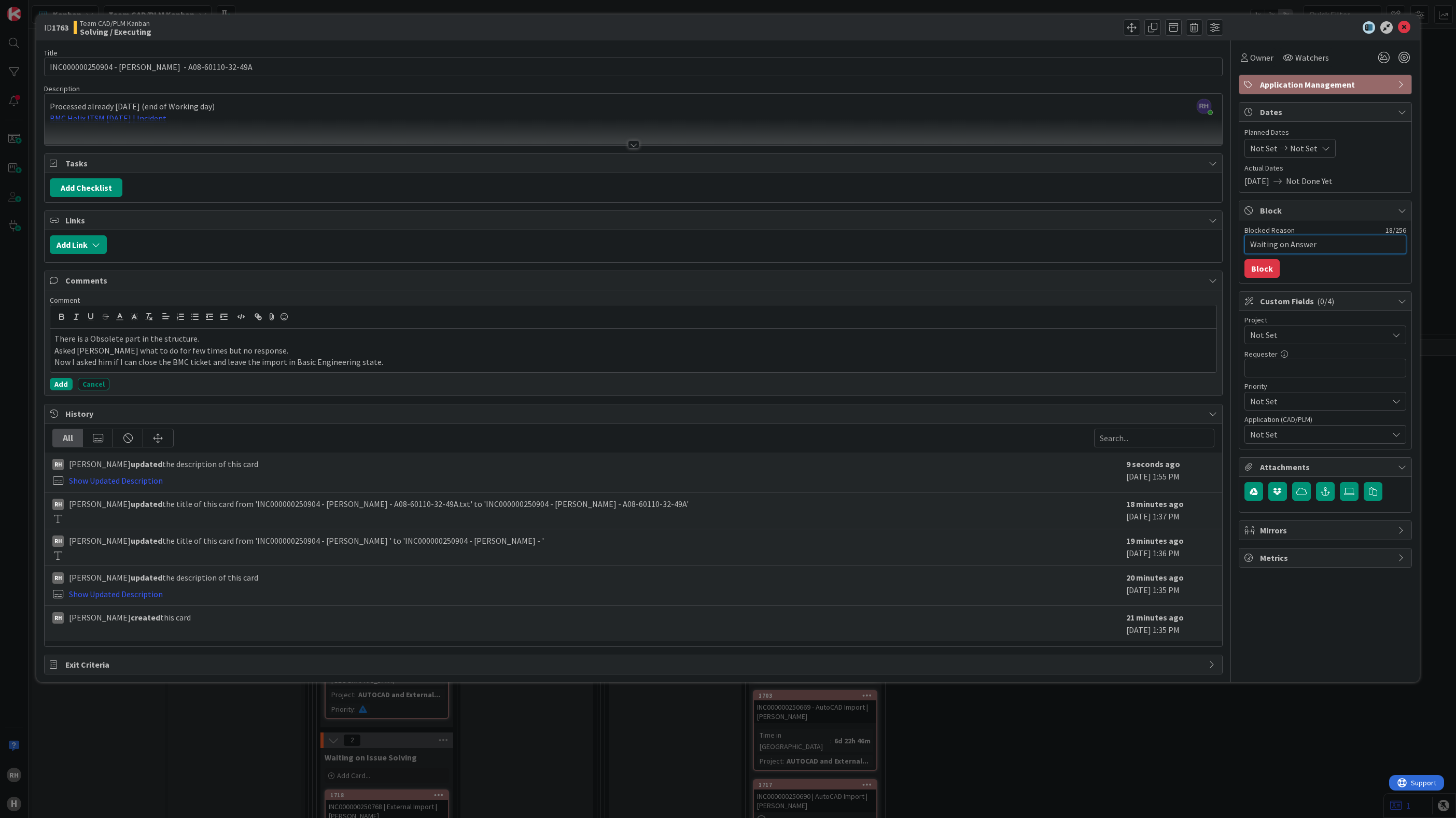
type textarea "x"
type textarea "Waiting on Answer J"
type textarea "x"
type textarea "Waiting on Answer [PERSON_NAME]"
type textarea "x"
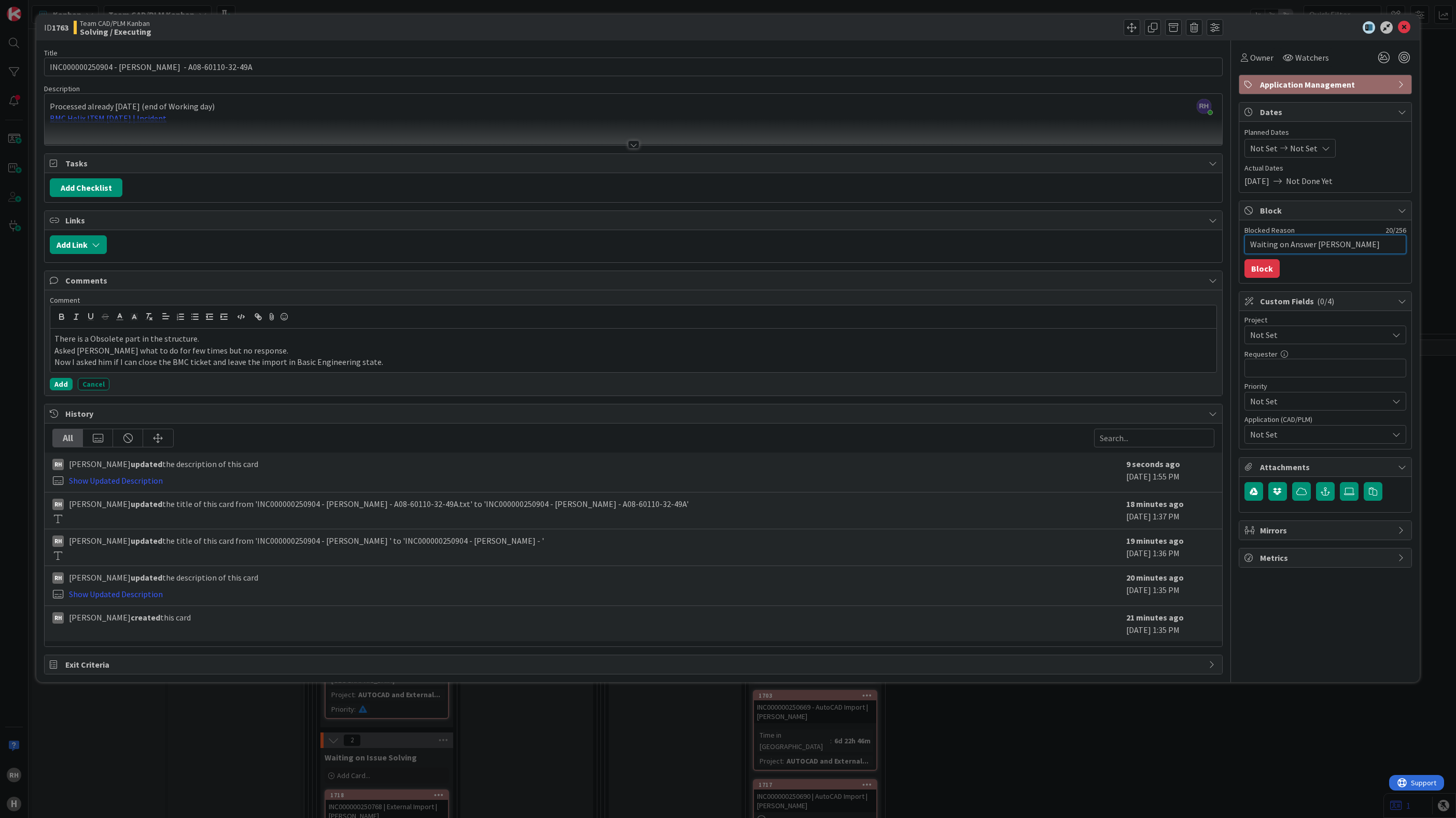
type textarea "Waiting on Answer [PERSON_NAME]"
type textarea "x"
type textarea "Waiting on Answer Jaku"
type textarea "x"
type textarea "Waiting on Answer [PERSON_NAME]"
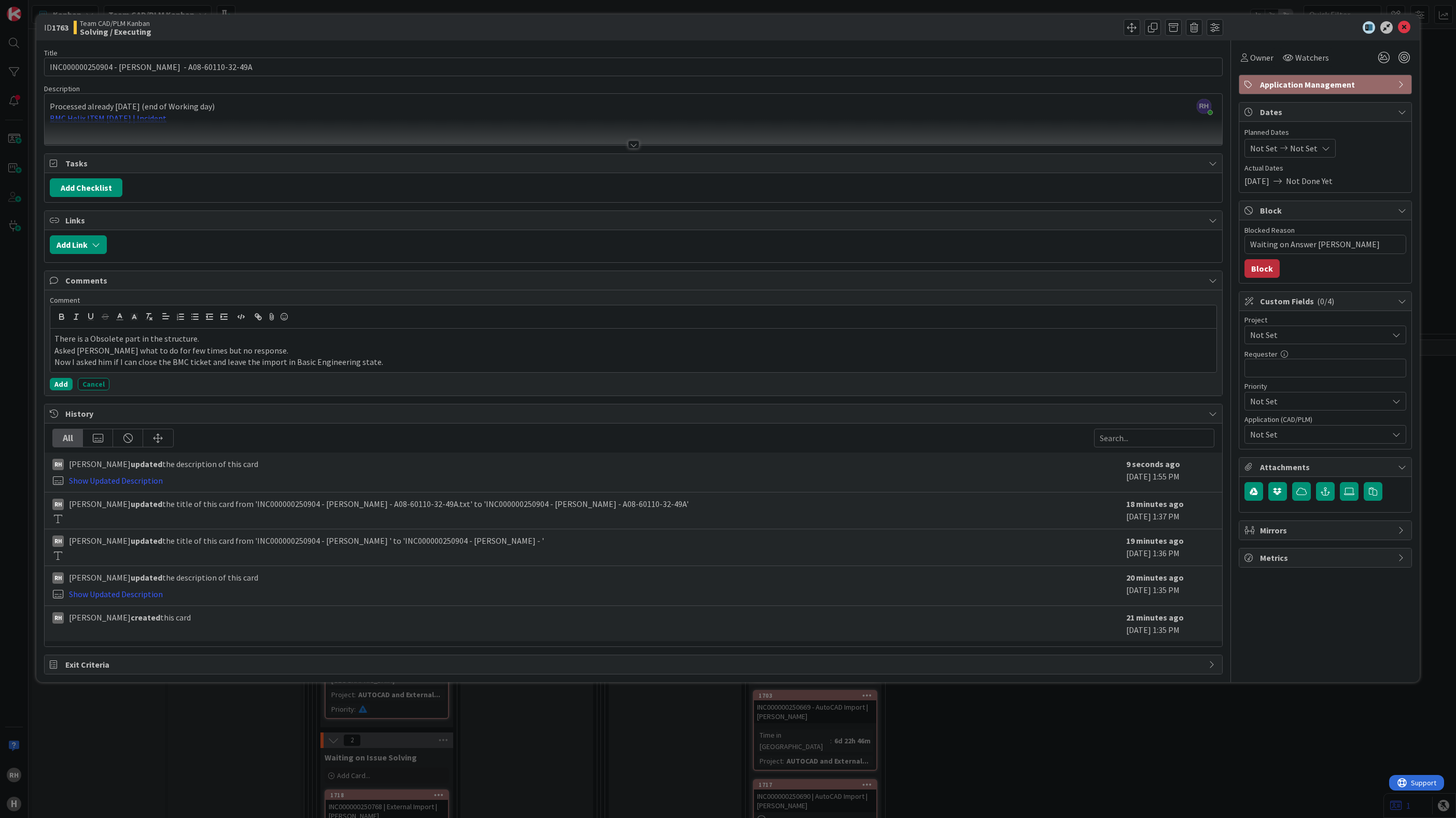
click at [1257, 276] on button "Block" at bounding box center [1262, 269] width 35 height 19
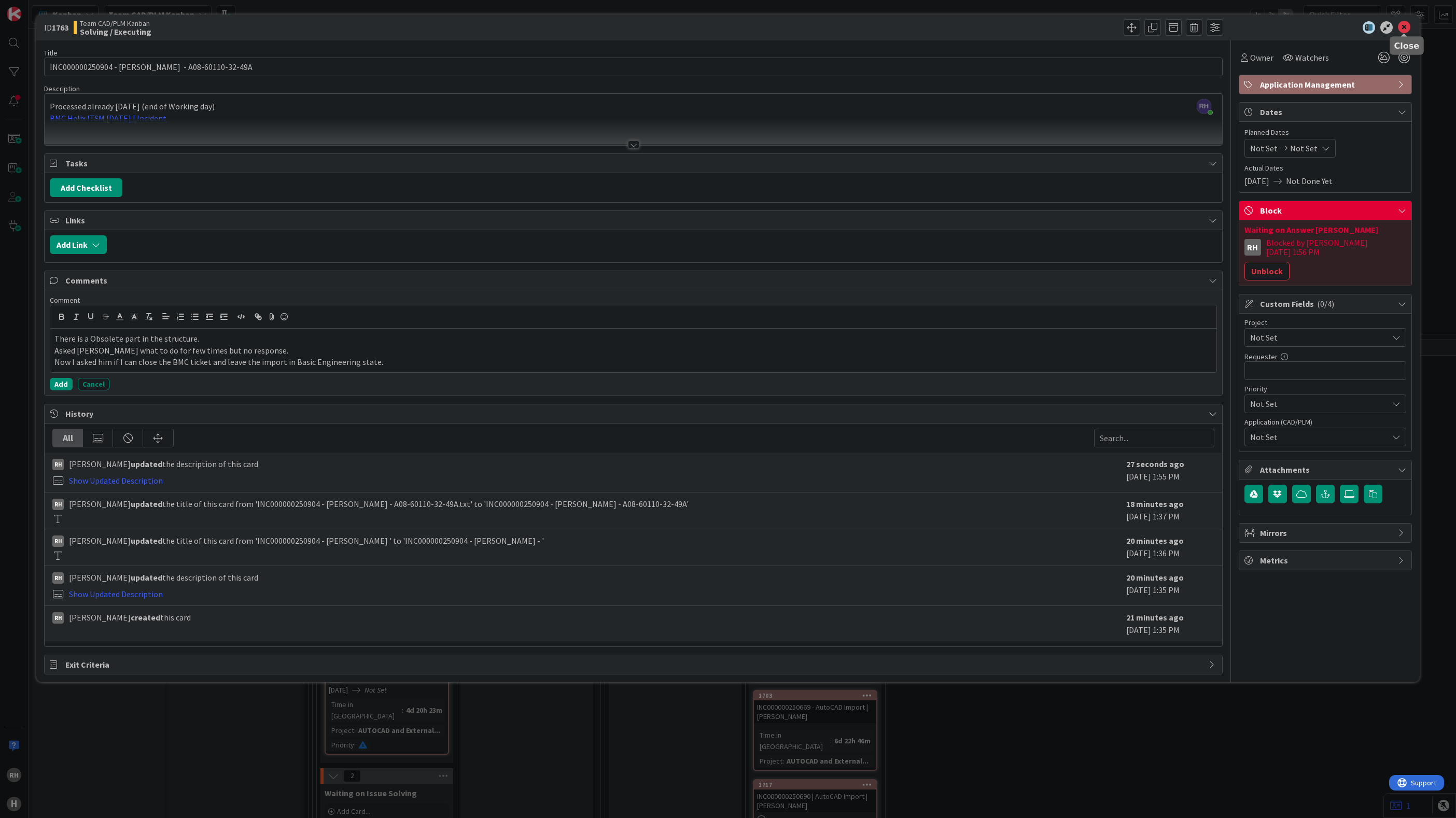
click at [1401, 26] on icon at bounding box center [1403, 28] width 12 height 12
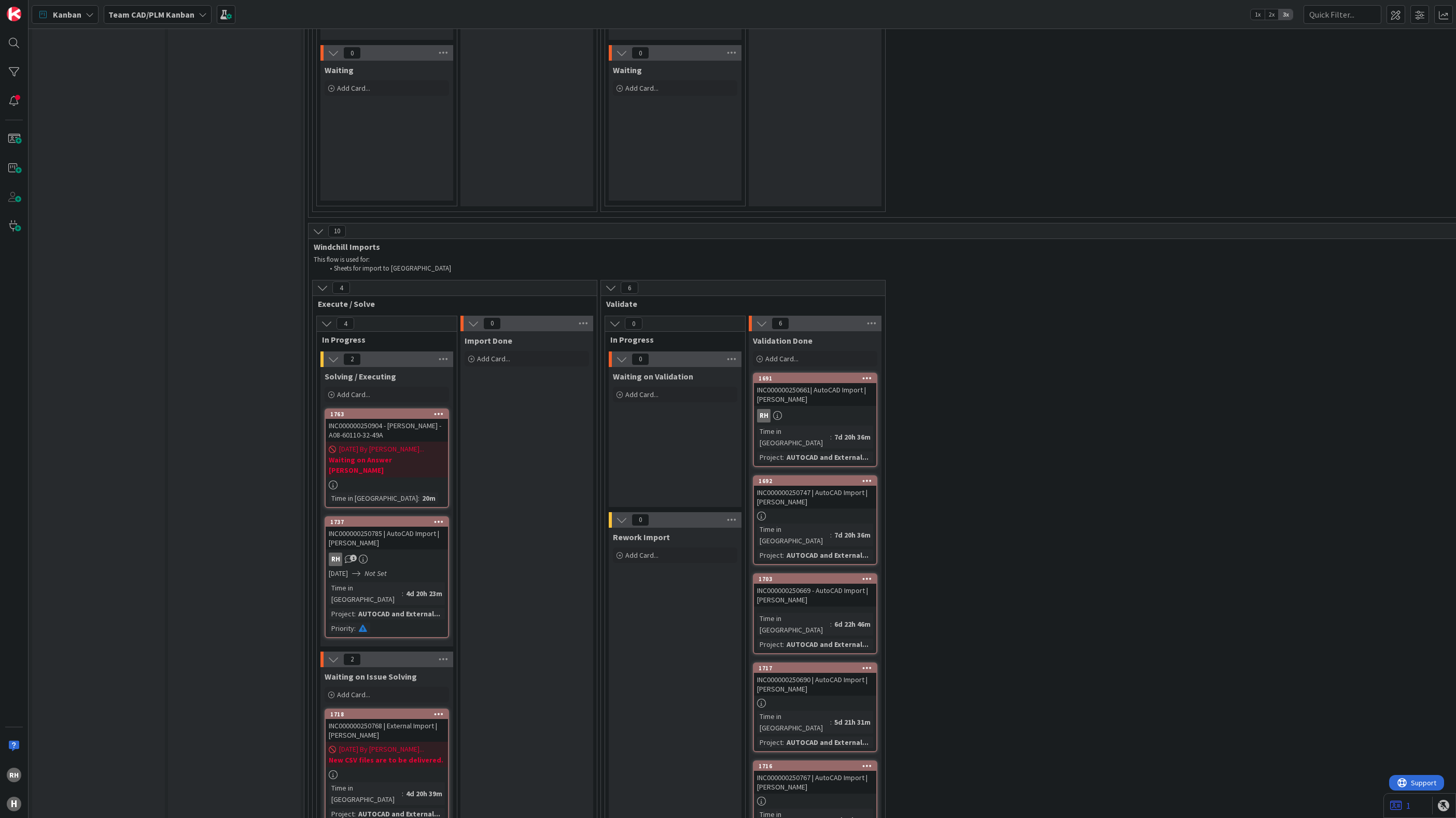
scroll to position [3188, 0]
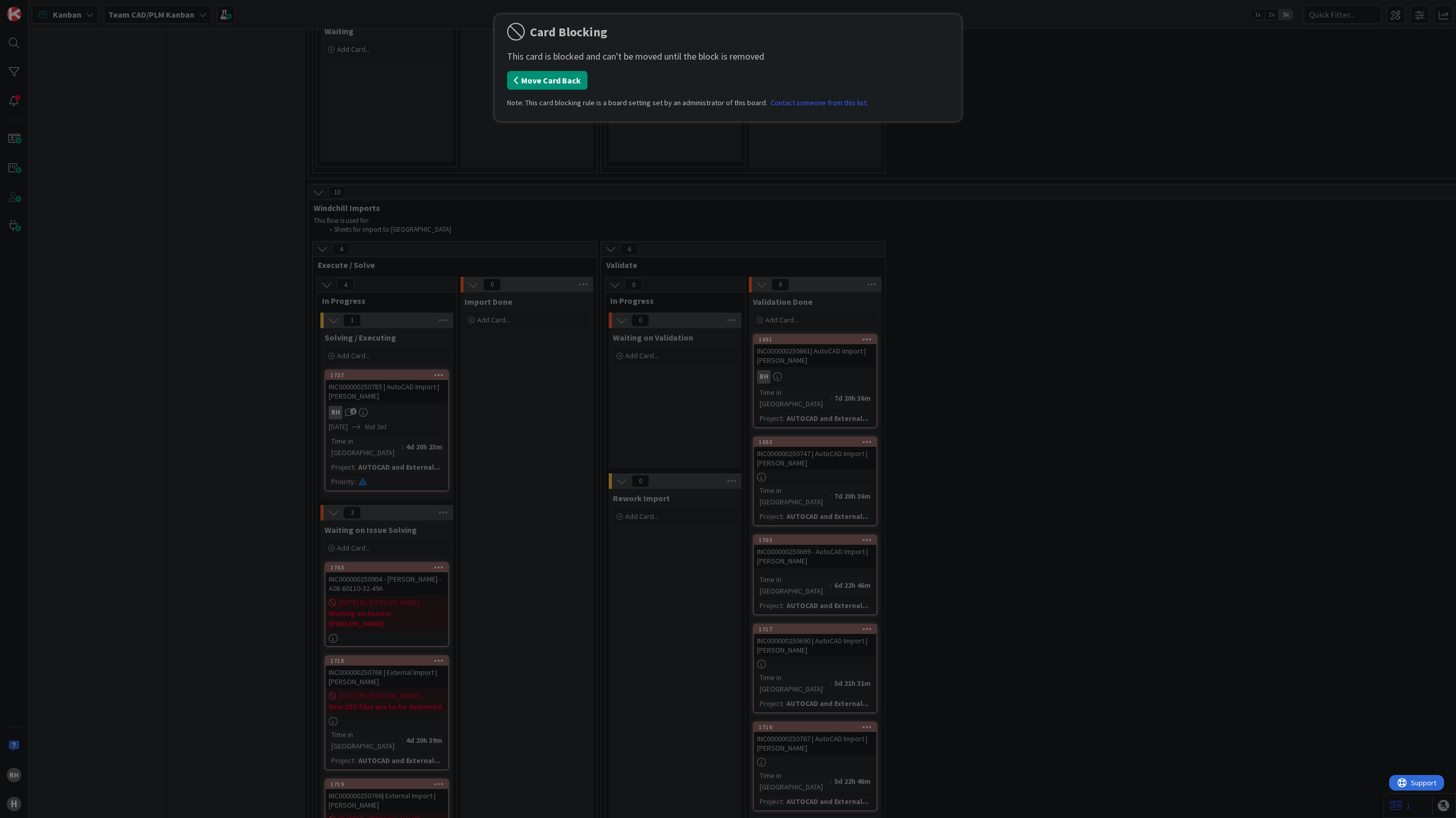
click at [543, 82] on button "Move Card Back" at bounding box center [546, 80] width 80 height 19
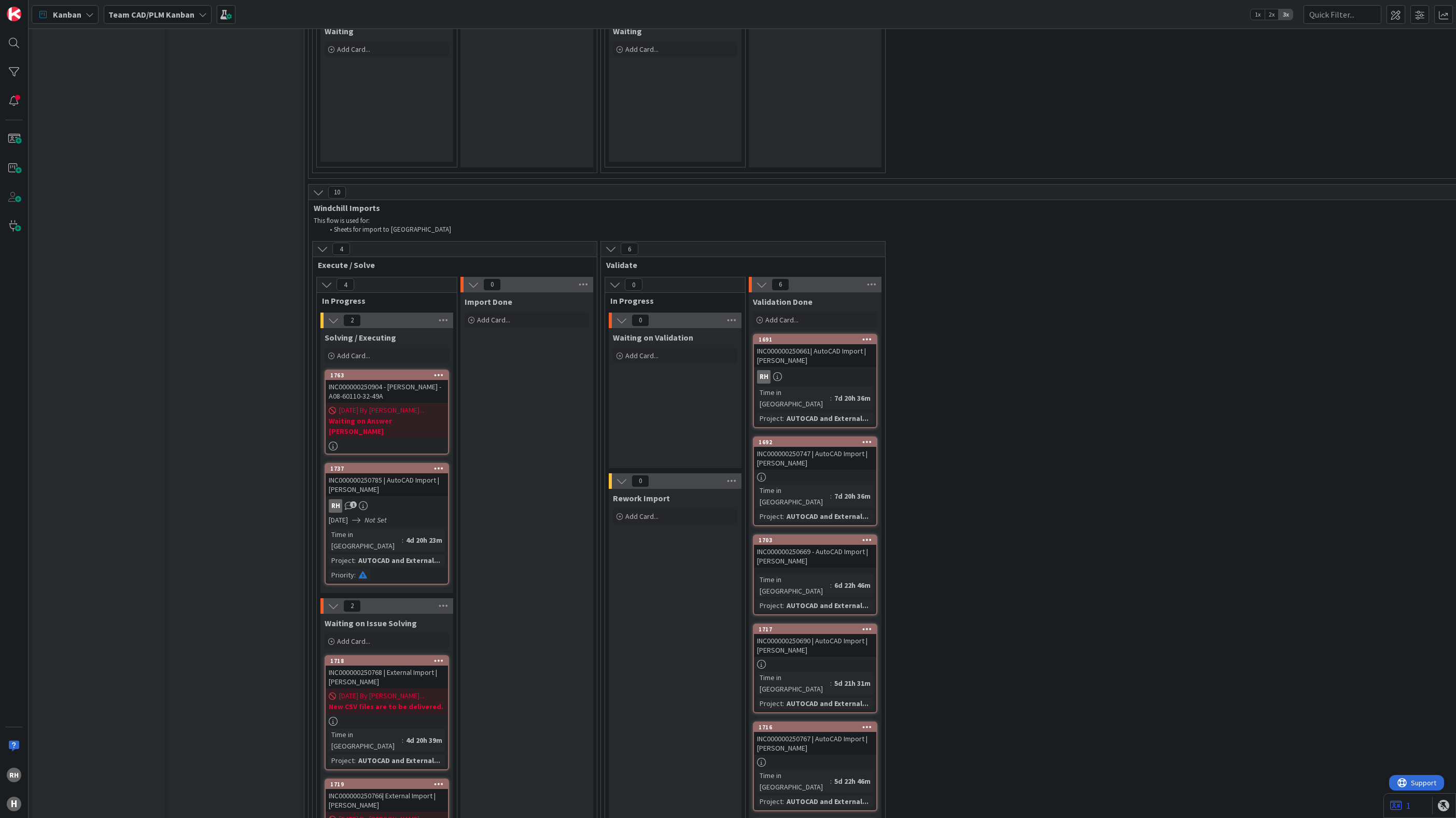
click at [423, 403] on div "[DATE] By [PERSON_NAME]... Waiting on Answer [PERSON_NAME]" at bounding box center [387, 420] width 123 height 36
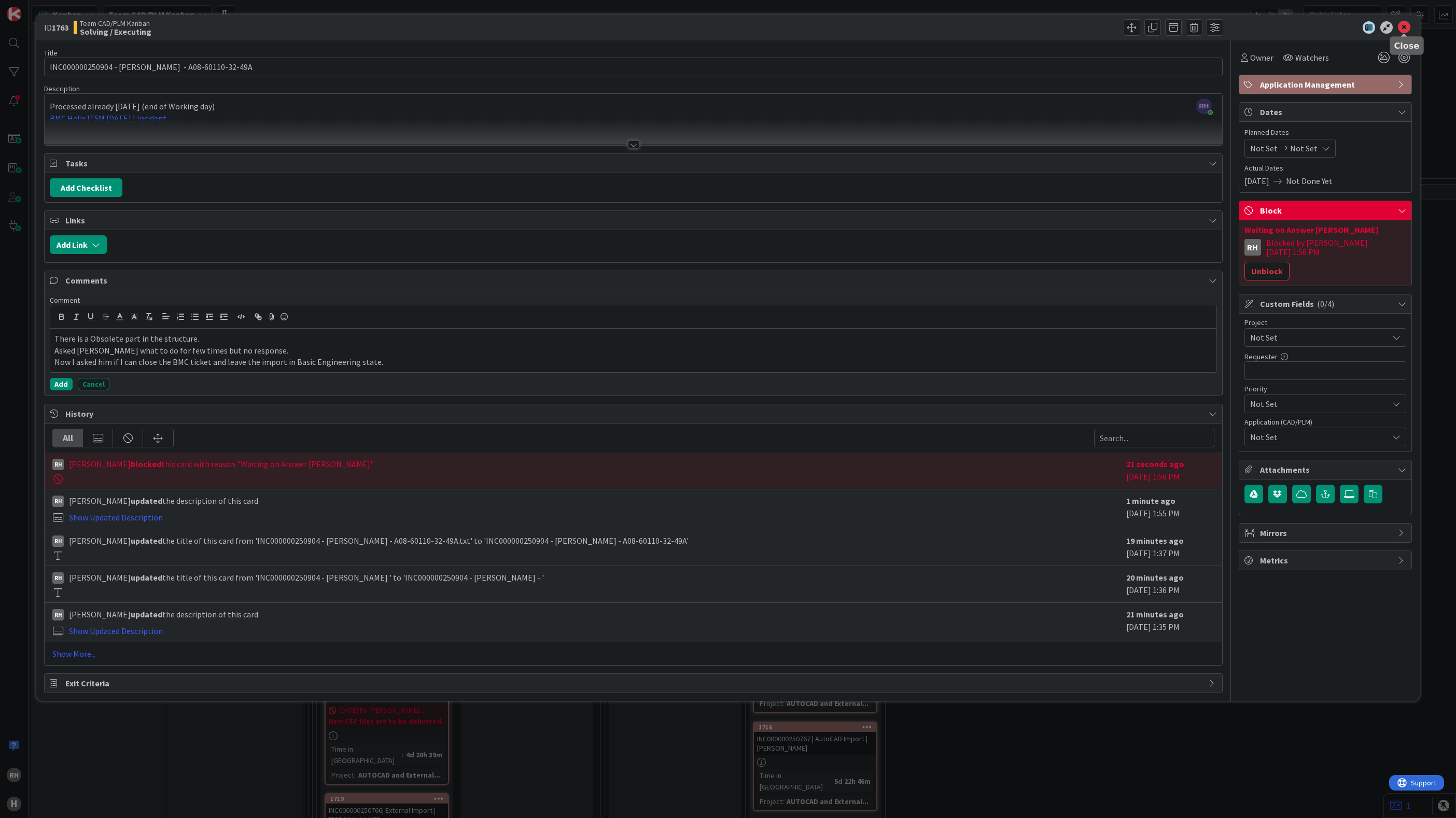
click at [1403, 26] on icon at bounding box center [1403, 28] width 12 height 12
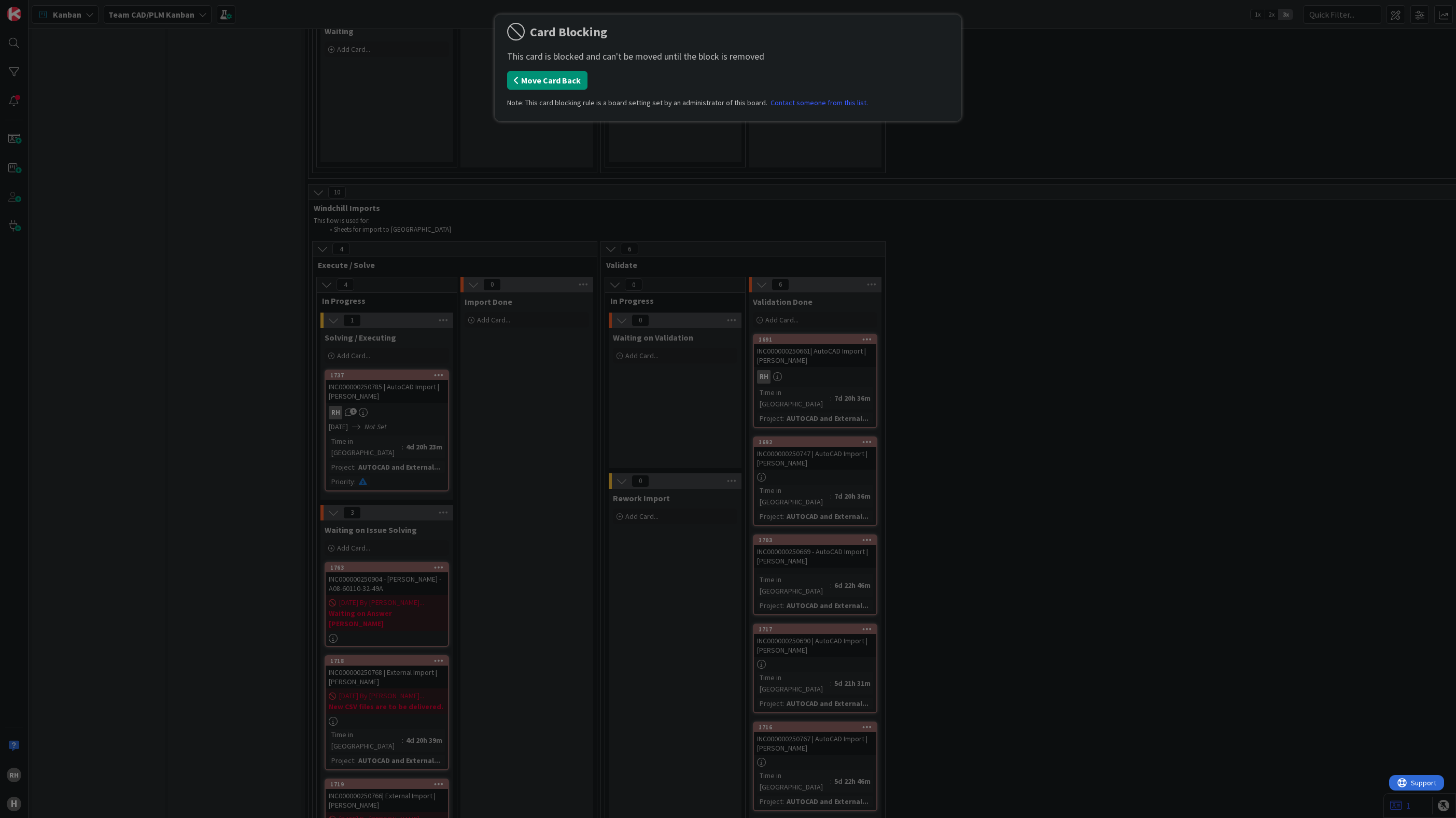
click at [534, 82] on button "Move Card Back" at bounding box center [546, 80] width 80 height 19
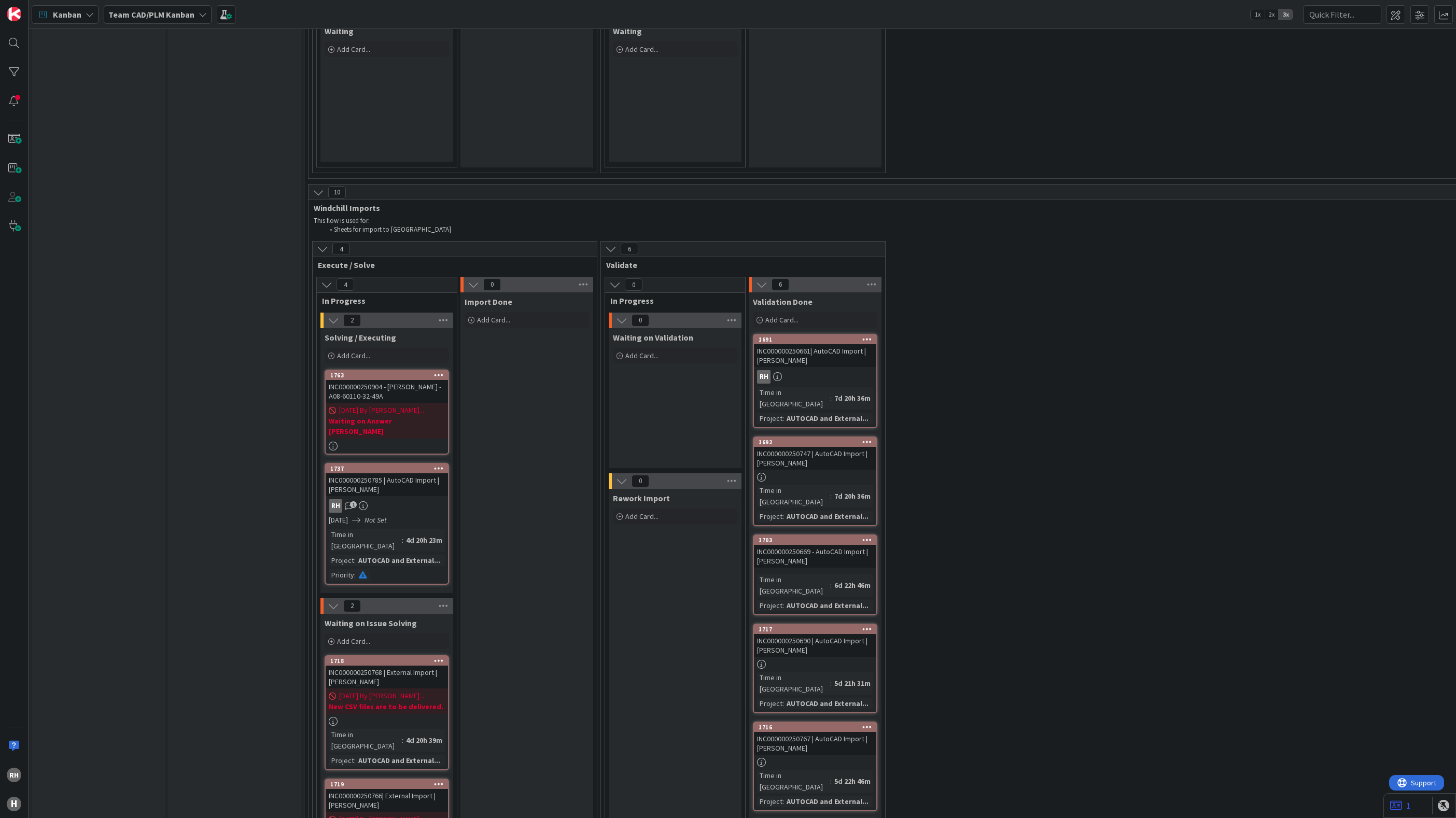
click at [431, 416] on b "Waiting on Answer [PERSON_NAME]" at bounding box center [387, 426] width 116 height 21
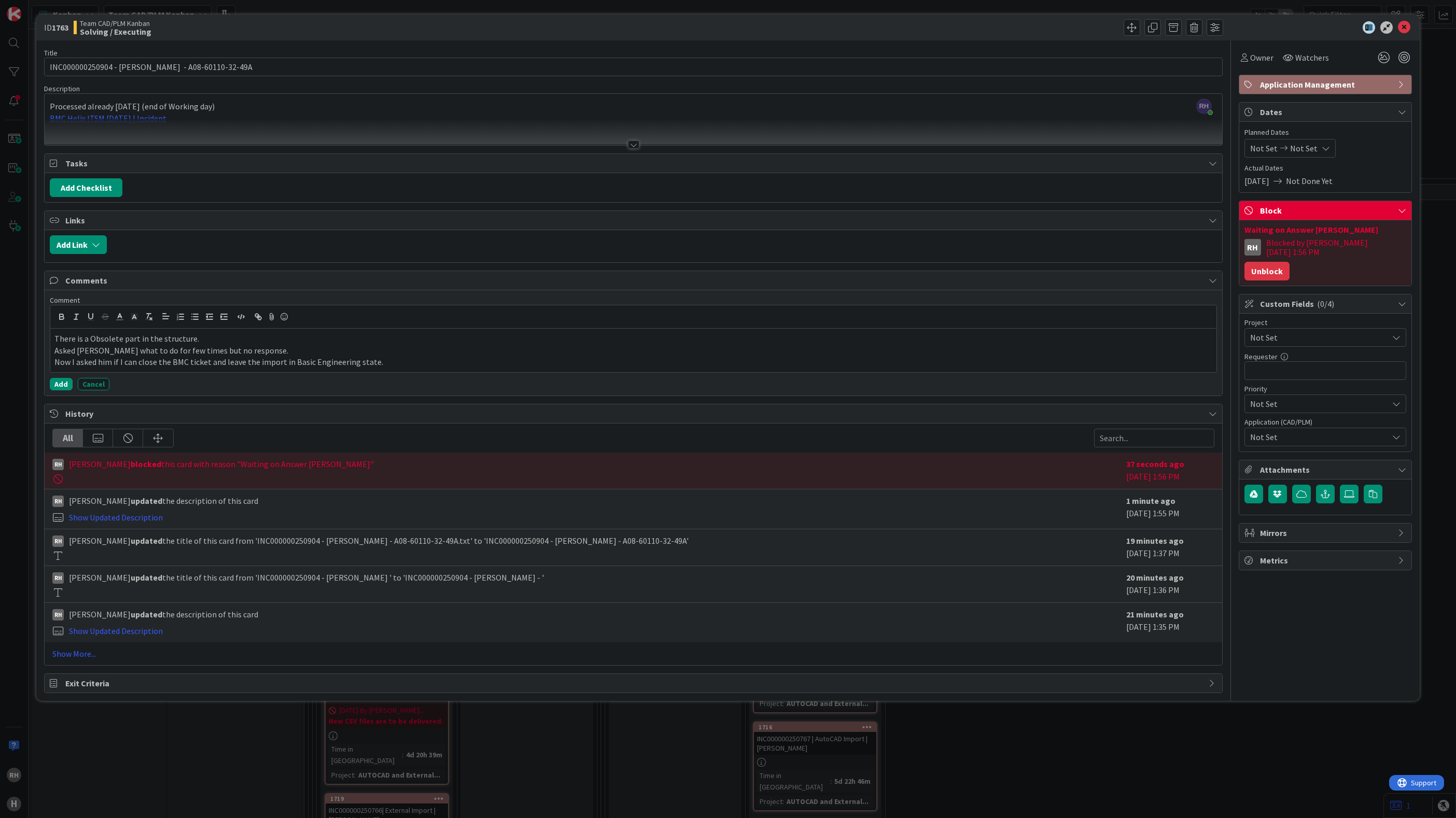
click at [1290, 262] on button "Unblock" at bounding box center [1267, 272] width 45 height 19
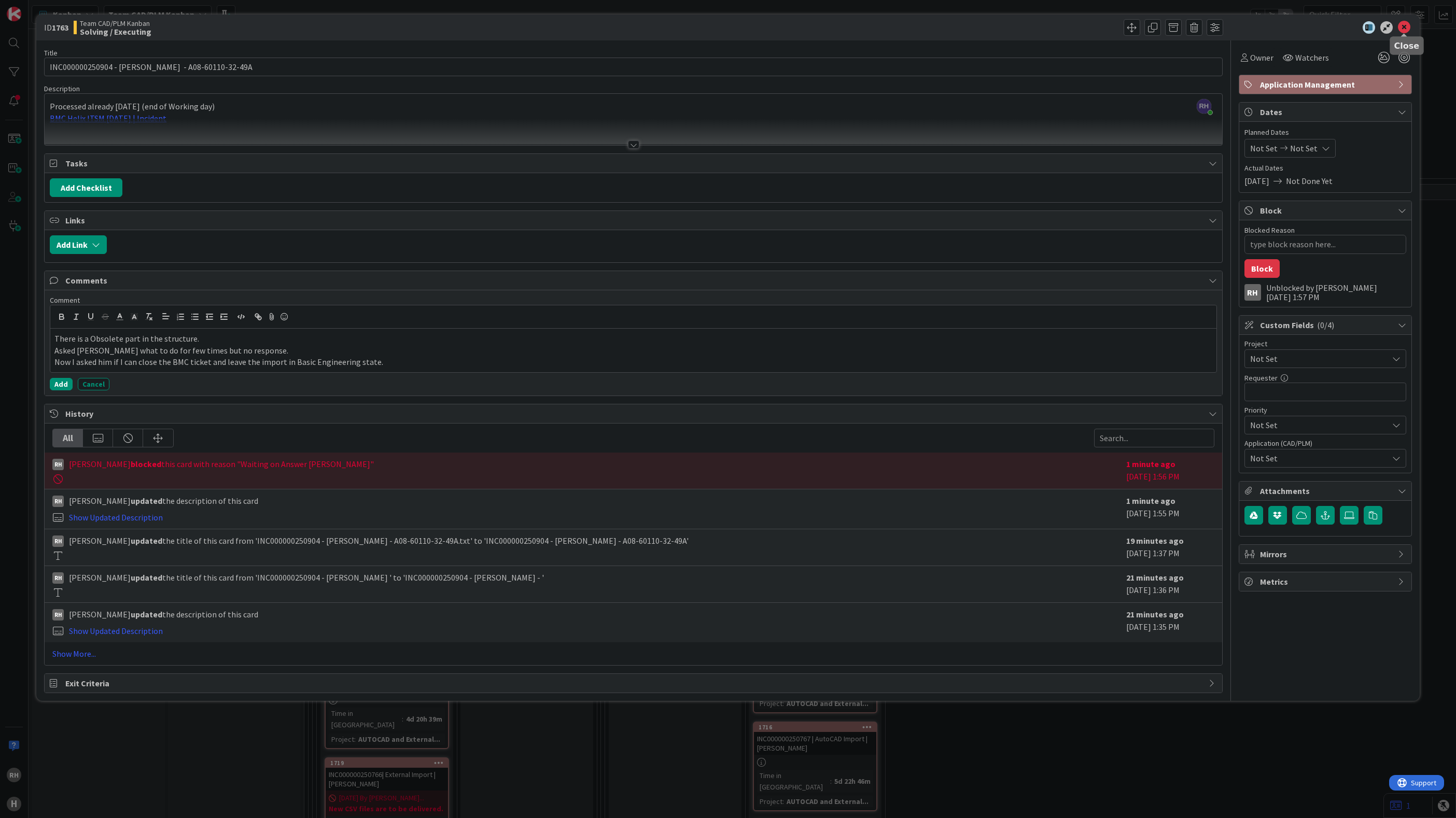
click at [1401, 27] on icon at bounding box center [1403, 28] width 12 height 12
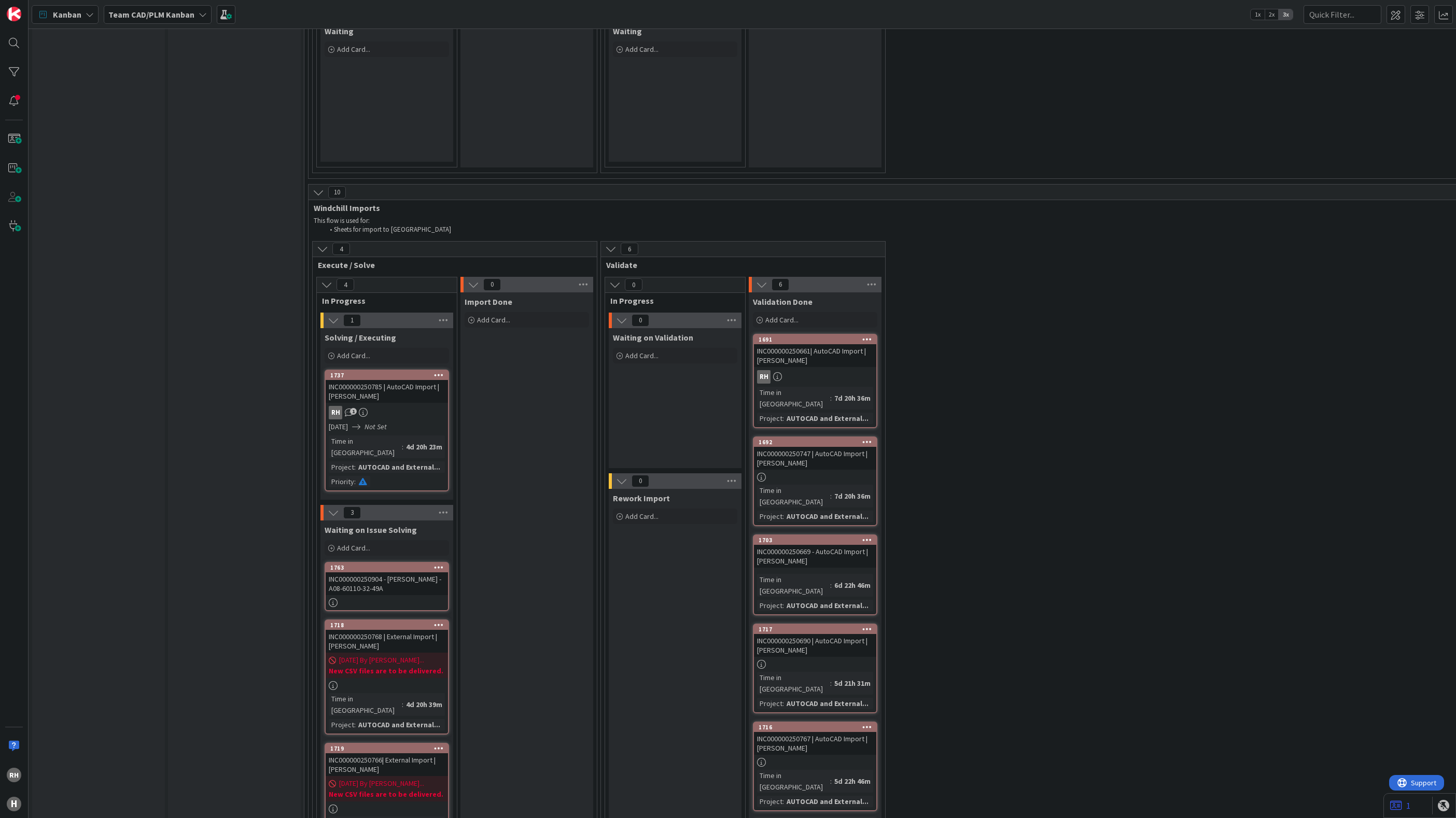
click at [394, 564] on div "1763" at bounding box center [389, 567] width 118 height 7
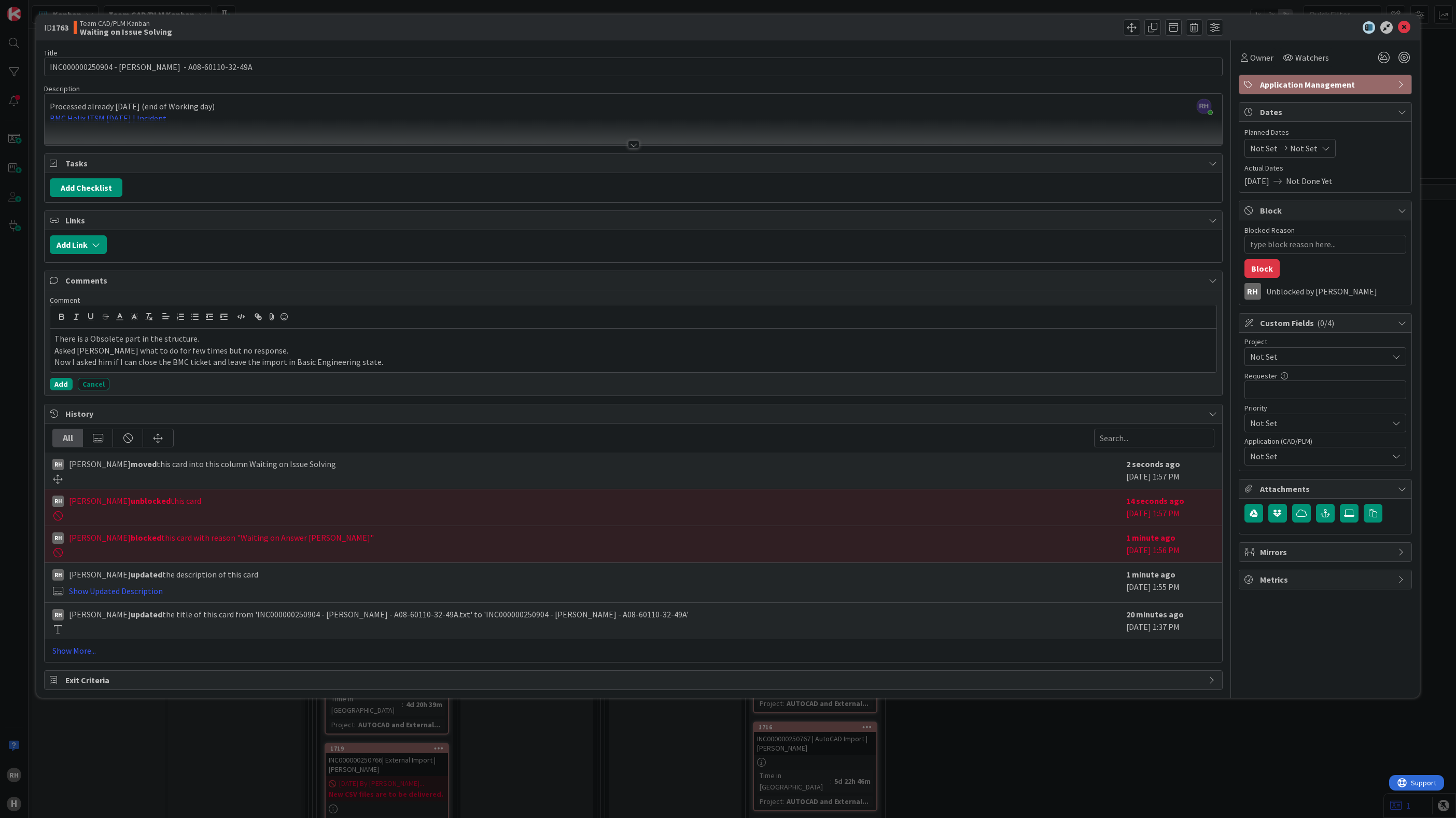
drag, startPoint x: 1266, startPoint y: 272, endPoint x: 802, endPoint y: 305, distance: 465.2
click at [1224, 271] on div "Title 47 / 128 INC000000250904 - [PERSON_NAME] - A08-60110-32-49A Description […" at bounding box center [728, 365] width 1368 height 650
drag, startPoint x: 226, startPoint y: 542, endPoint x: 324, endPoint y: 543, distance: 98.0
click at [324, 543] on div "[PERSON_NAME] blocked this card with reason "Waiting on Answer [PERSON_NAME]"" at bounding box center [587, 538] width 1069 height 12
copy span ""Waiting on Answer [PERSON_NAME]""
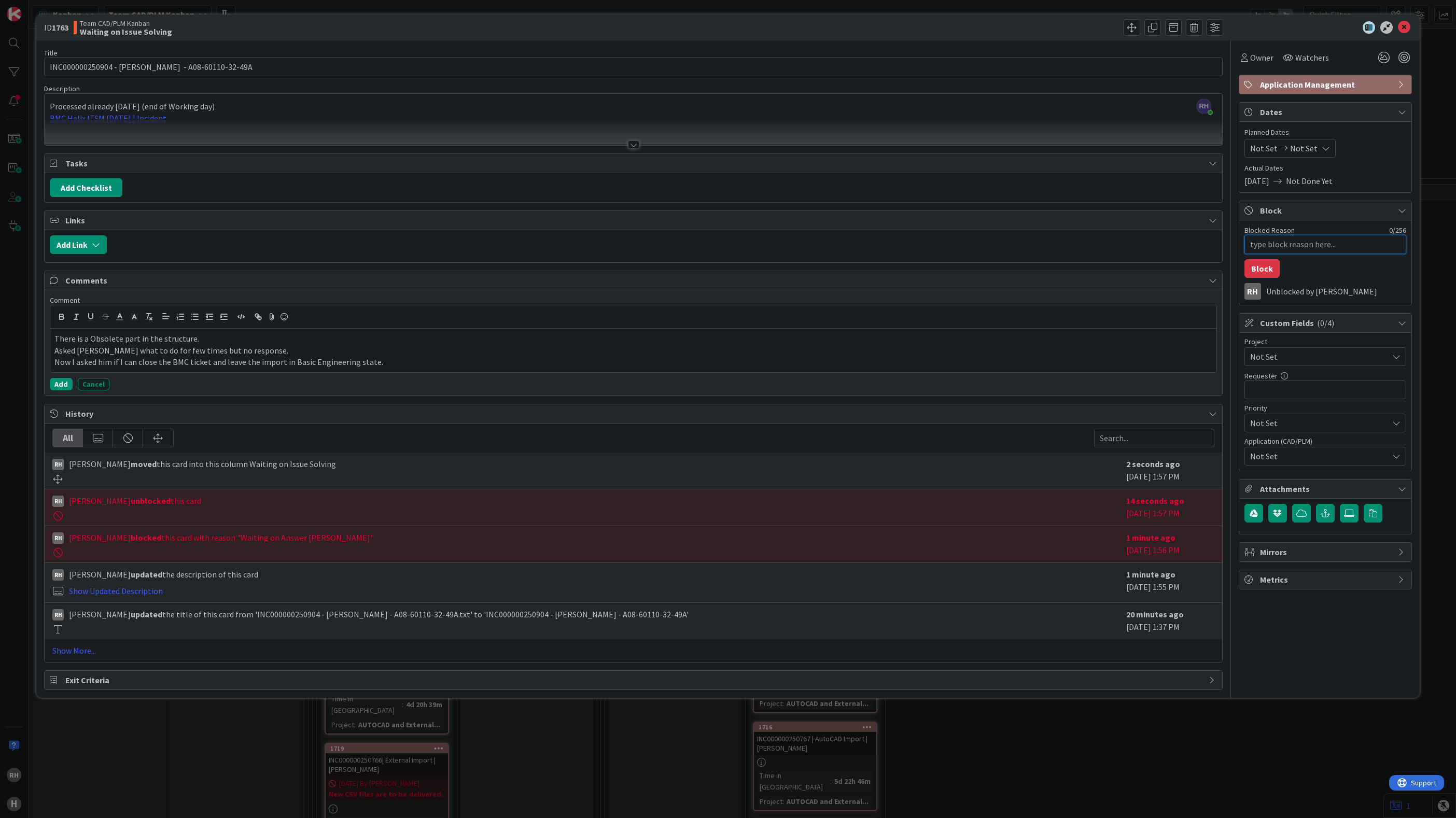
click at [1319, 247] on textarea "Blocked Reason" at bounding box center [1325, 245] width 162 height 19
paste textarea ""Waiting on Answer [PERSON_NAME]""
type textarea "x"
type textarea ""Waiting on Answer [PERSON_NAME]""
type textarea "x"
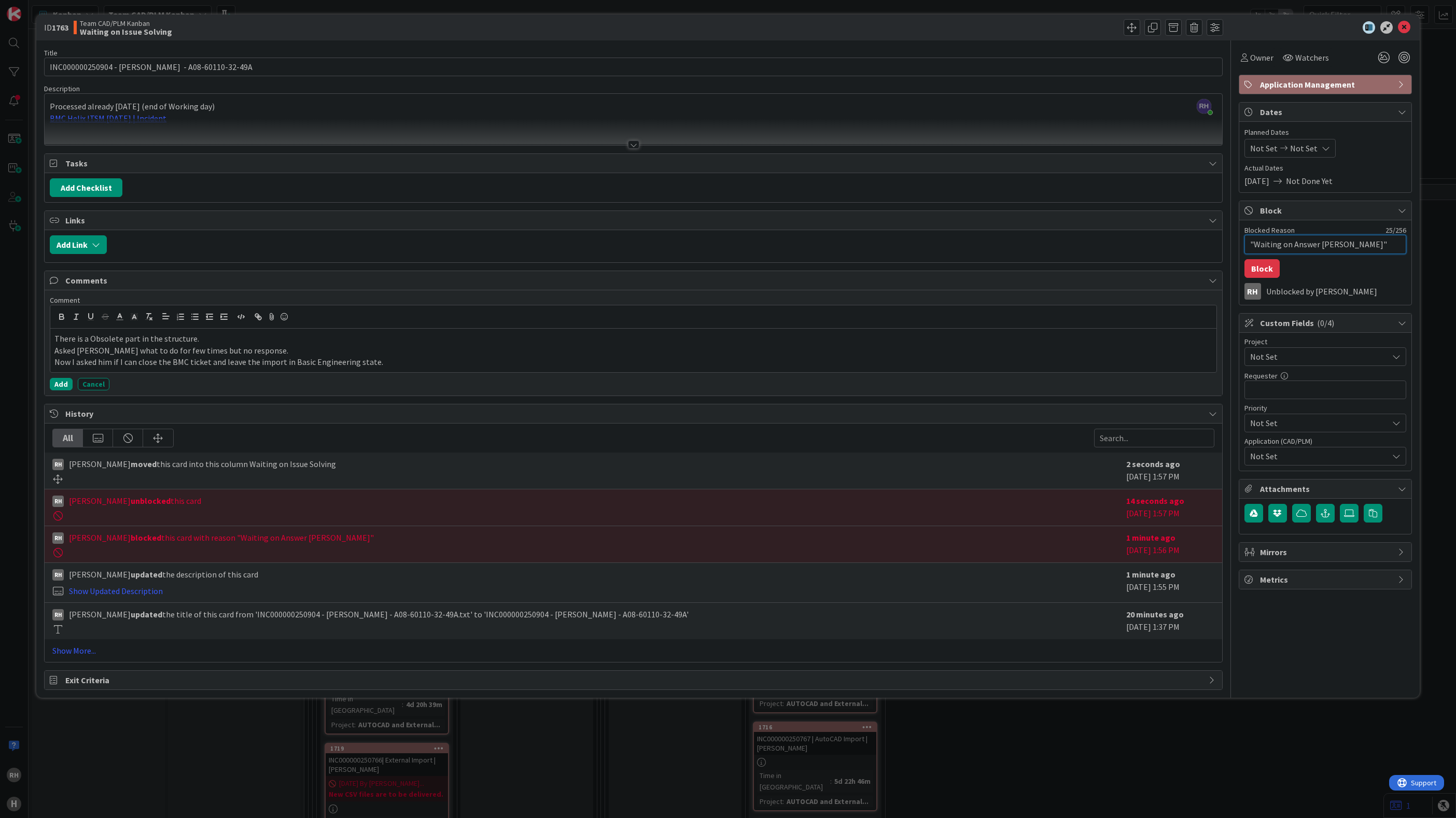
type textarea ""Waiting on Answer [PERSON_NAME]"
type textarea "x"
type textarea "Waiting on Answer [PERSON_NAME]"
click at [1253, 270] on button "Block" at bounding box center [1262, 269] width 35 height 19
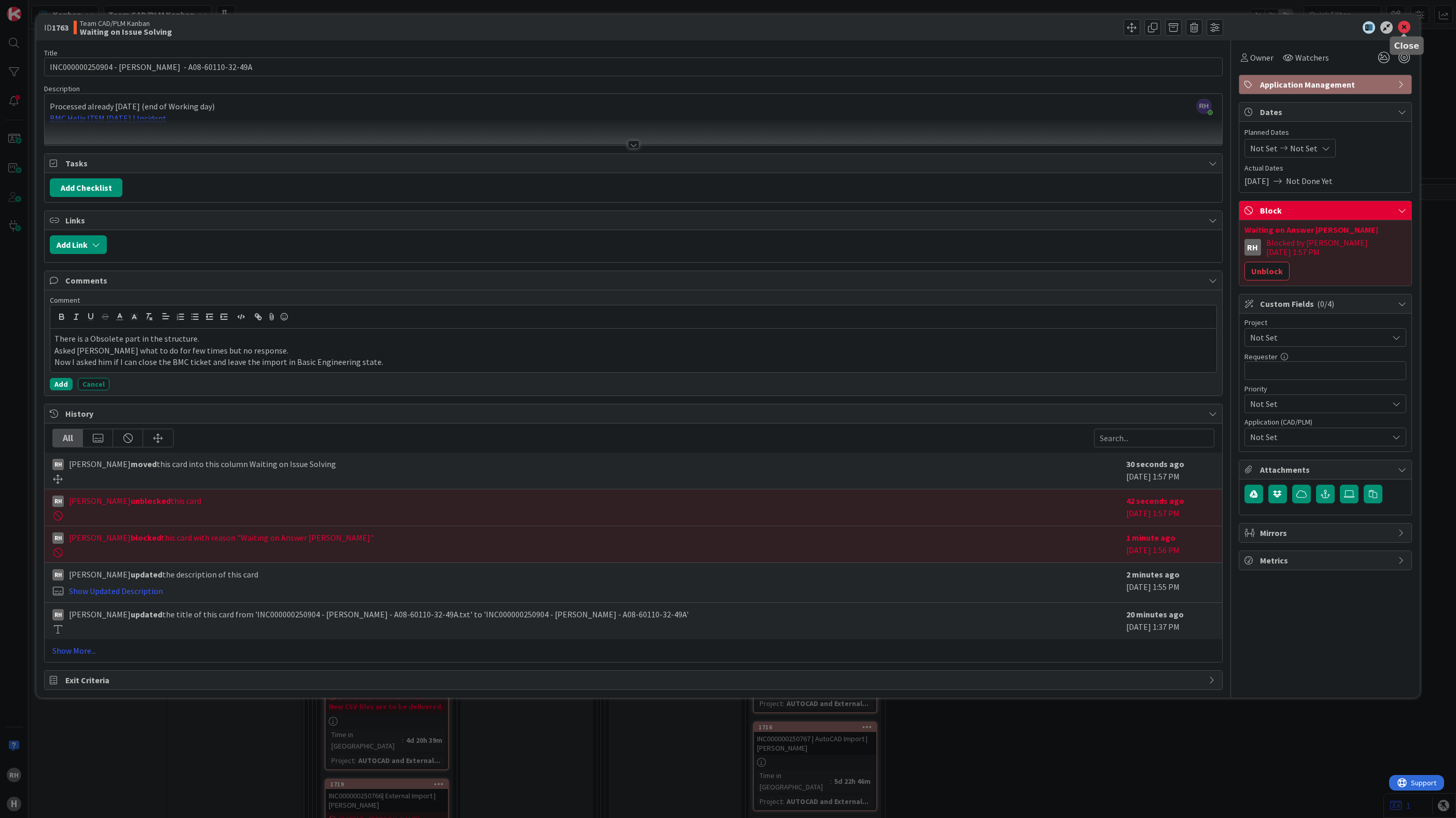
click at [1403, 28] on icon at bounding box center [1403, 28] width 12 height 12
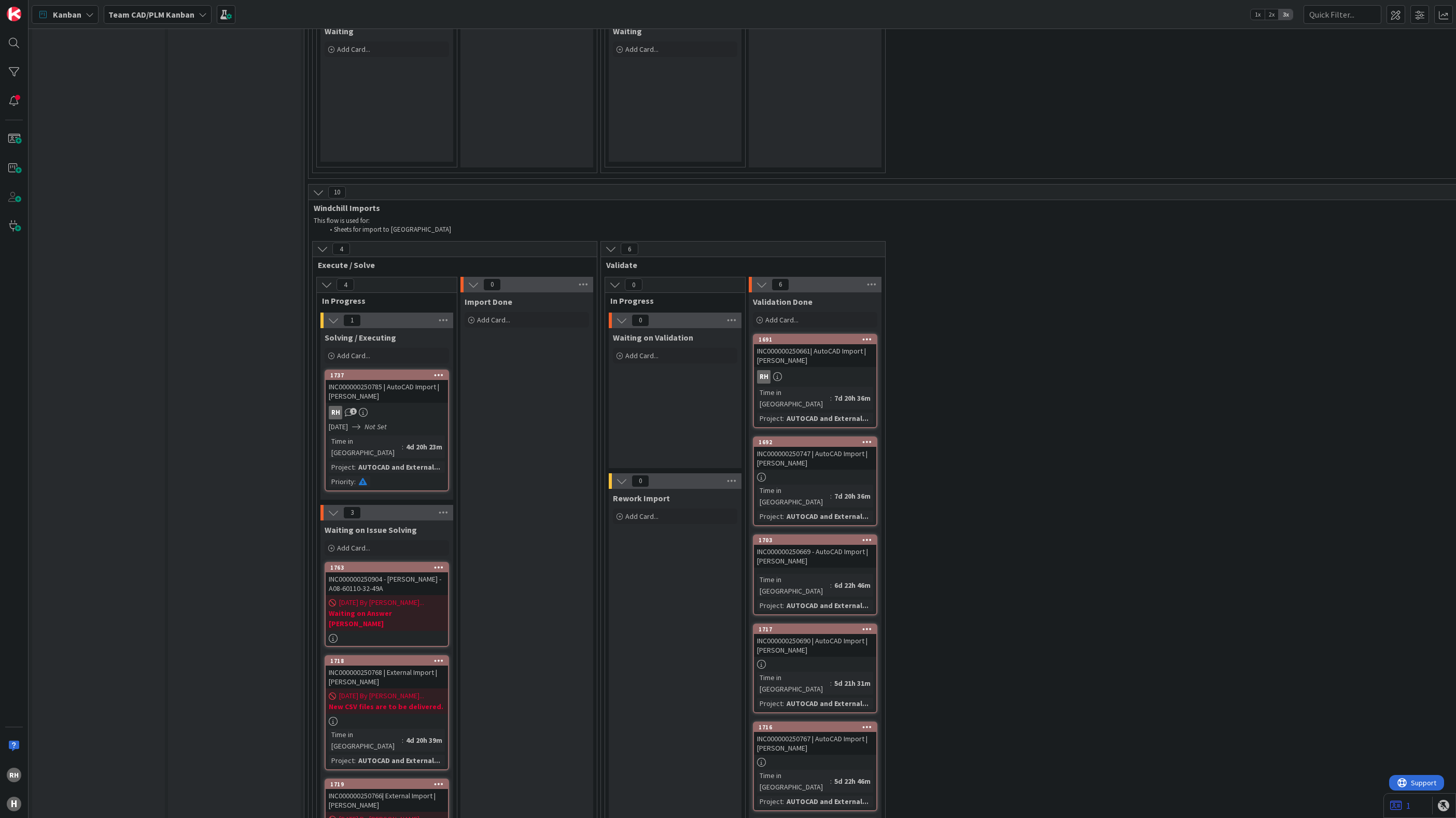
click at [90, 581] on div "INFO This column can be used for informational tickets that will not move acros…" at bounding box center [98, 46] width 133 height 6377
click at [390, 372] on div "1737" at bounding box center [389, 375] width 118 height 7
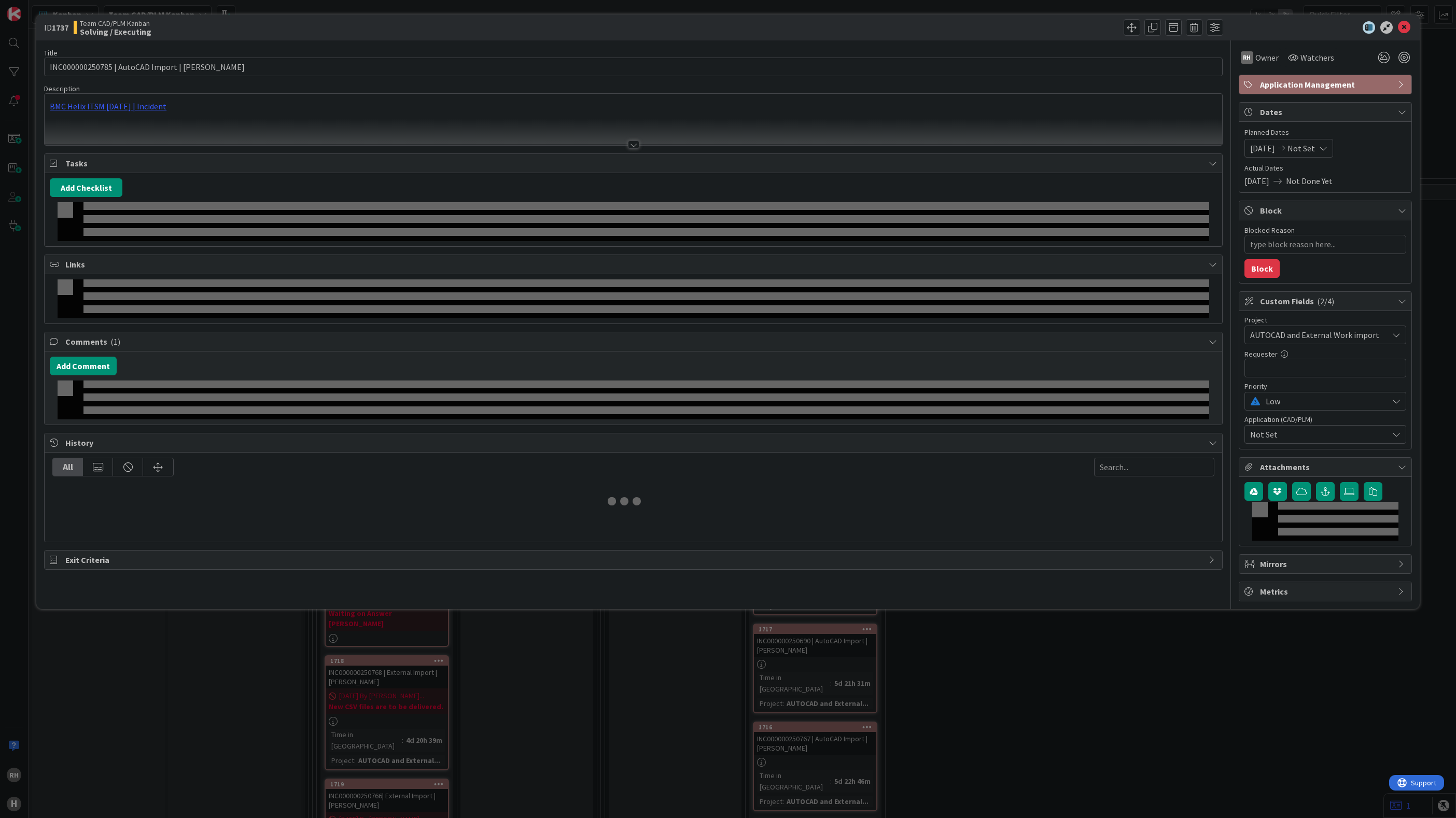
type textarea "x"
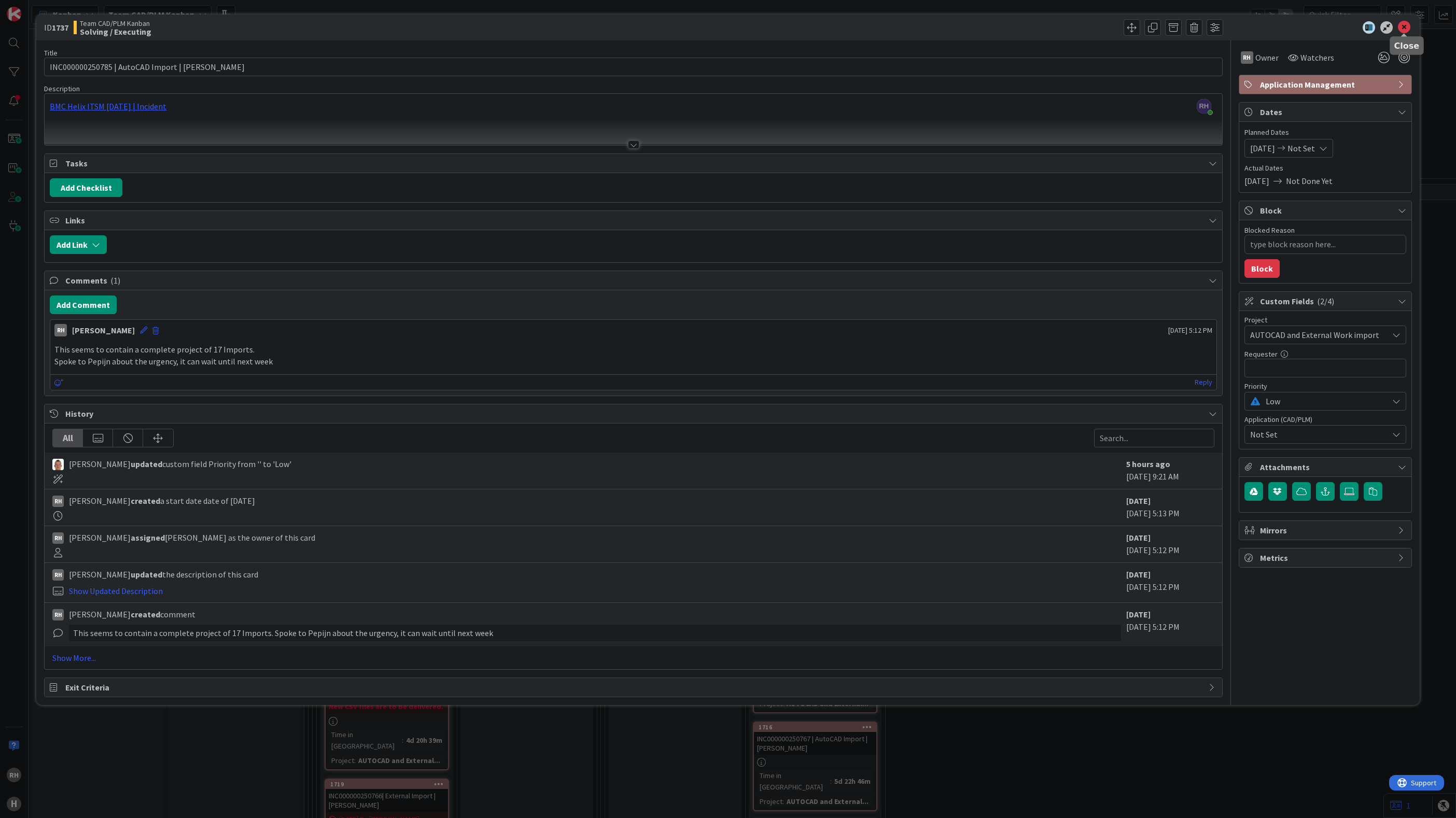
click at [1400, 27] on icon at bounding box center [1403, 28] width 12 height 12
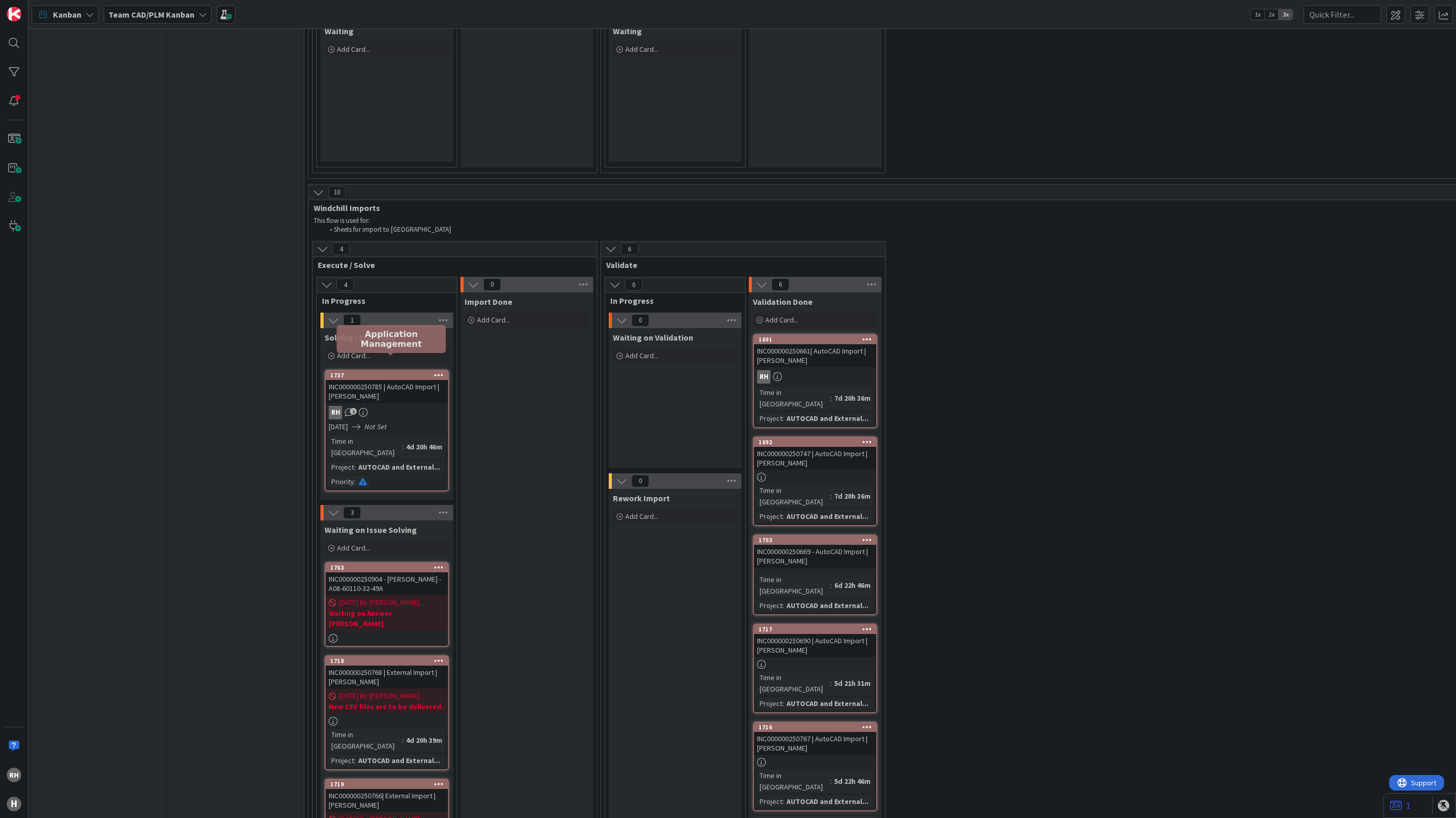
click at [411, 564] on div "1763" at bounding box center [389, 567] width 118 height 7
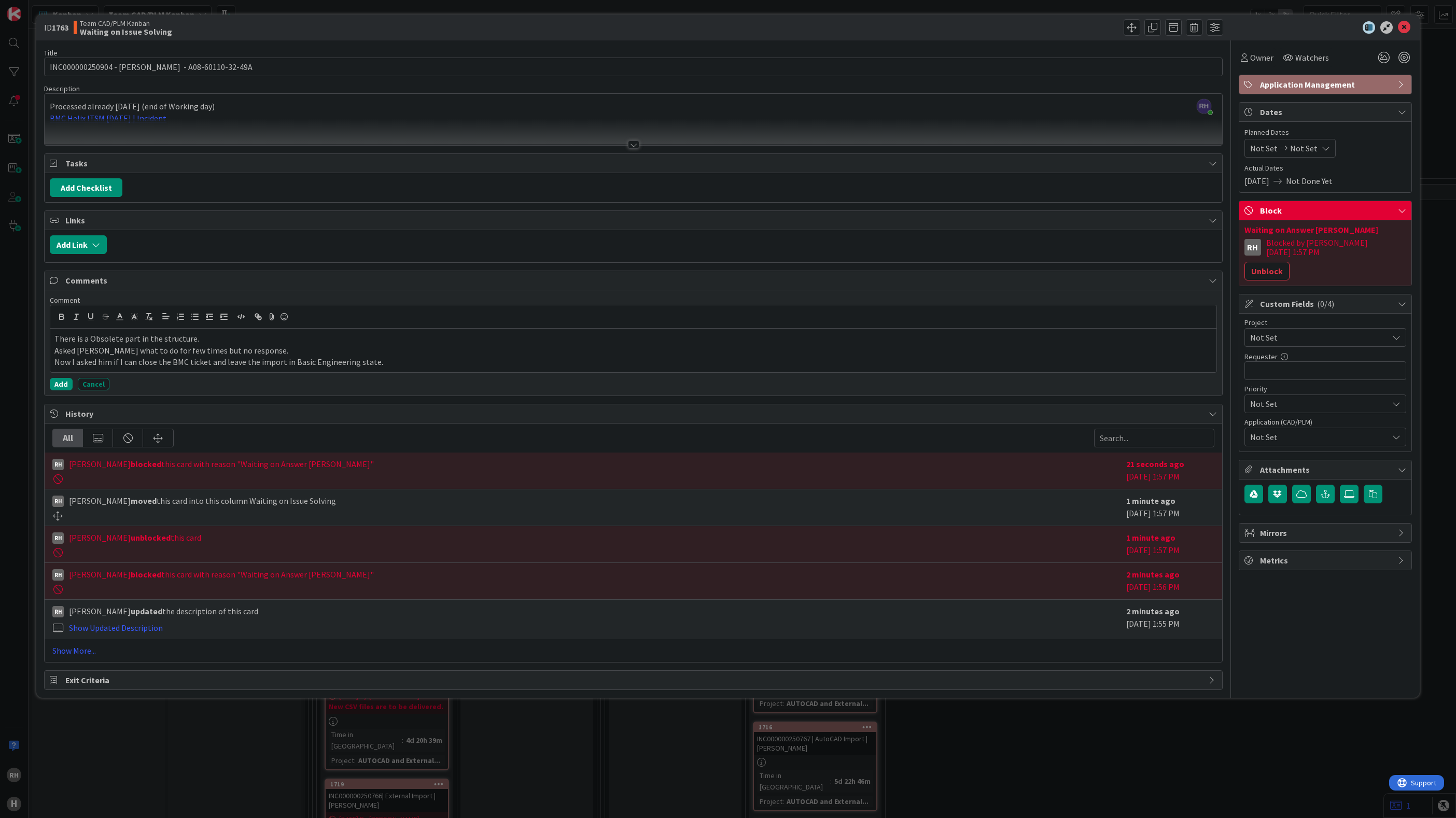
click at [1347, 330] on span "Not Set" at bounding box center [1316, 338] width 133 height 15
click at [1335, 445] on span "AUTOCAD and External Work import" at bounding box center [1332, 452] width 136 height 15
click at [1408, 24] on icon at bounding box center [1403, 28] width 12 height 12
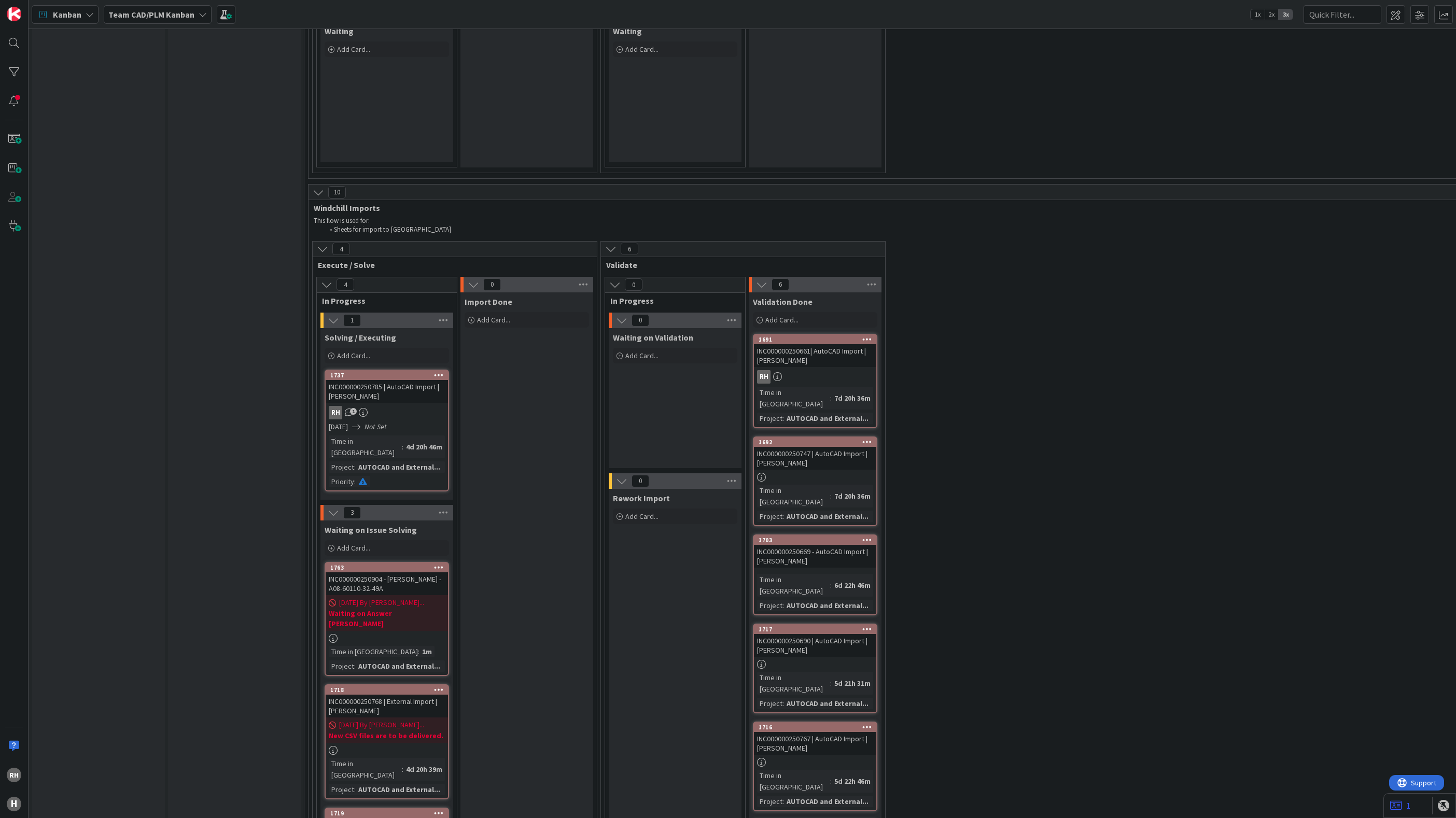
click at [414, 695] on div "INC000000250768 | External Import | [PERSON_NAME]" at bounding box center [387, 706] width 123 height 23
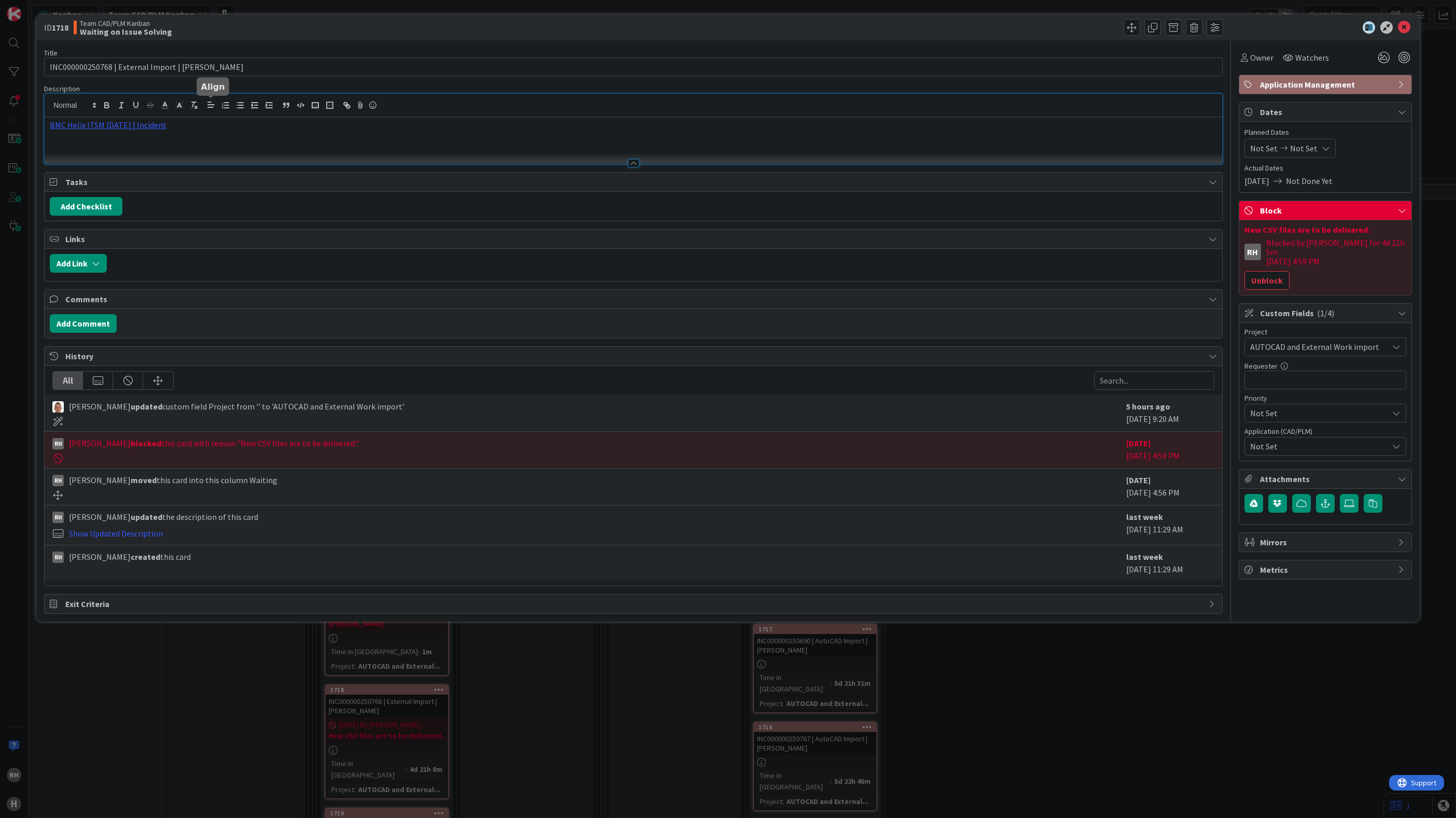
click at [215, 111] on div "BMC Helix ITSM [DATE] | Incident" at bounding box center [633, 129] width 1177 height 70
click at [111, 66] on input "INC000000250768 | External Import | [PERSON_NAME]" at bounding box center [633, 67] width 1178 height 19
paste input "INC000000250941"
type input "INC000000250768 / INC000000250941 | External Import | [PERSON_NAME]"
click at [360, 210] on div "Add Checklist" at bounding box center [633, 208] width 1167 height 19
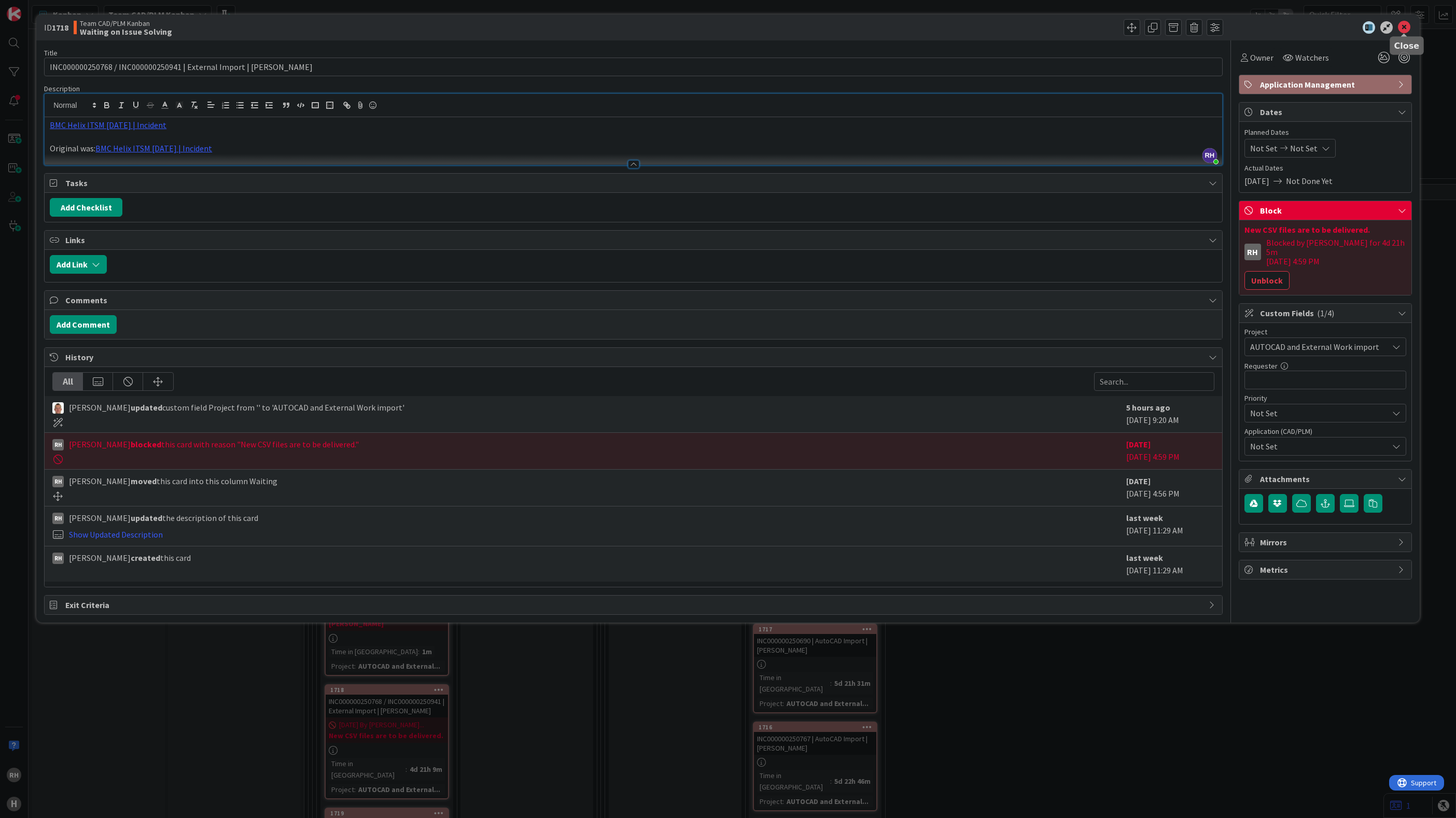
click at [1406, 28] on icon at bounding box center [1403, 28] width 12 height 12
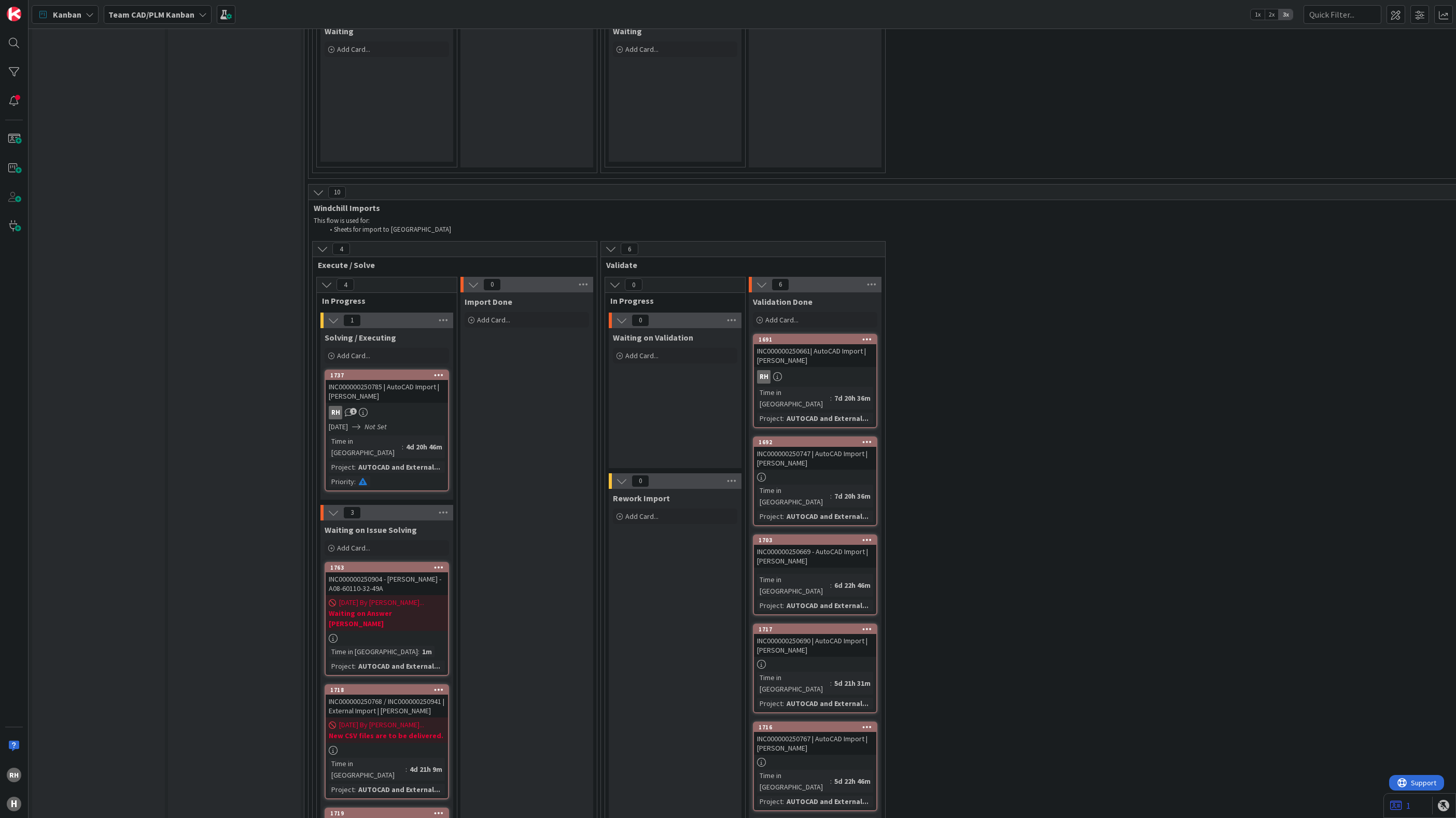
click at [1134, 241] on div "4 Execute / Solve 4 In Progress 1 Solving / Executing Add Card... Template Not …" at bounding box center [1175, 594] width 1730 height 707
click at [409, 817] on div "INC000000250766| External Import | [PERSON_NAME]" at bounding box center [387, 829] width 123 height 23
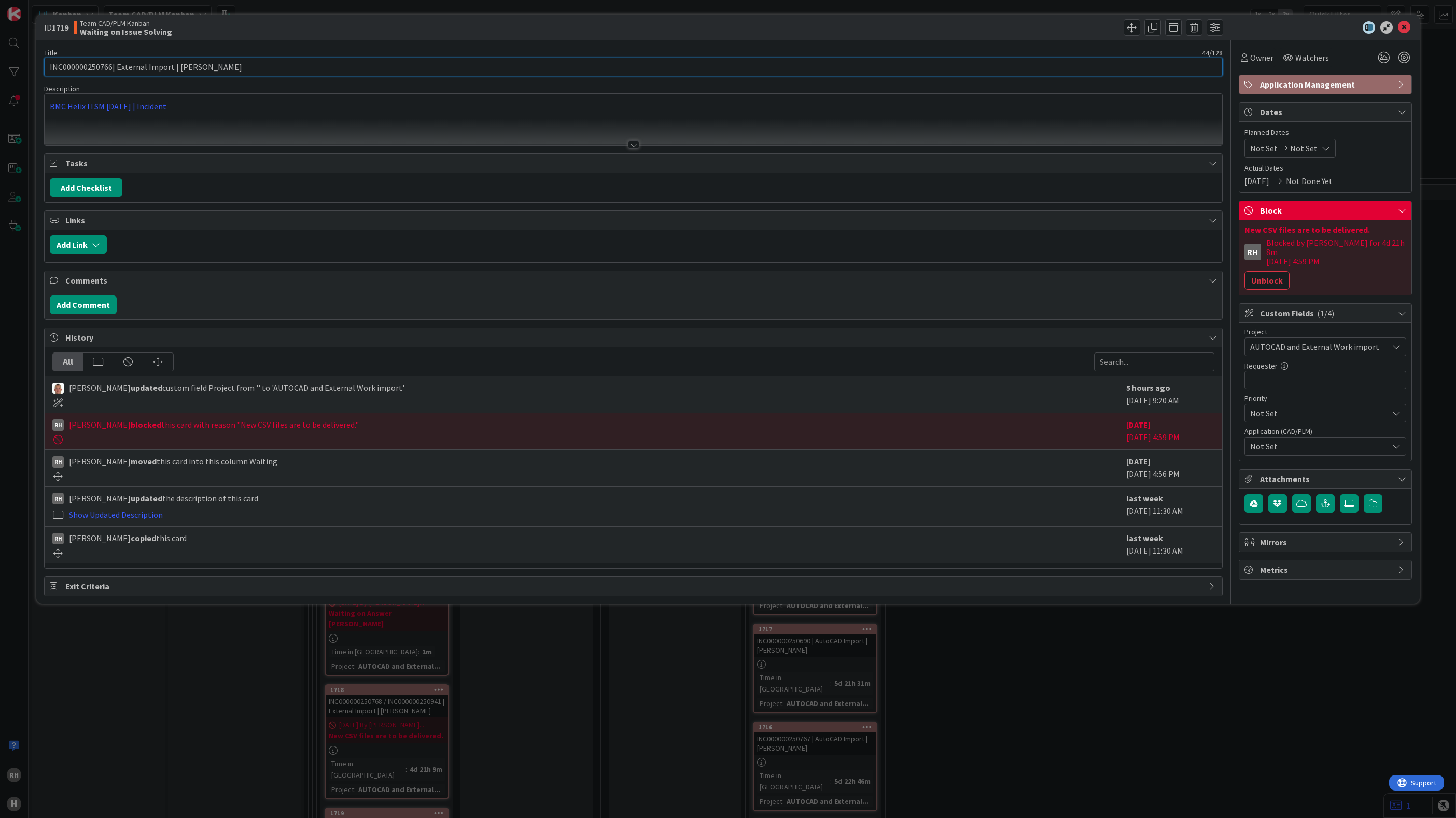
click at [110, 66] on input "INC000000250766| External Import | [PERSON_NAME]" at bounding box center [633, 67] width 1178 height 19
paste input "INC000000250856"
type input "INC000000250766 / INC000000250856 | External Import | [PERSON_NAME]"
click at [182, 195] on div "Add Checklist" at bounding box center [633, 188] width 1167 height 19
click at [1401, 25] on icon at bounding box center [1403, 28] width 12 height 12
